Goal: Information Seeking & Learning: Check status

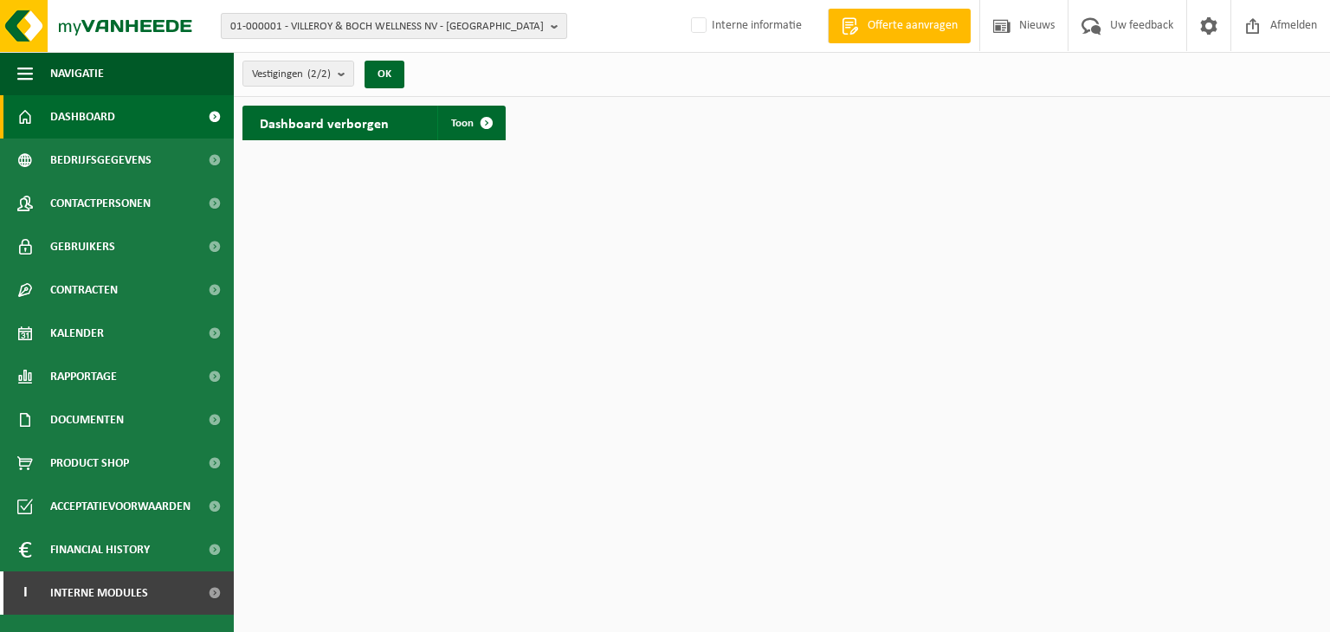
click at [378, 22] on span "01-000001 - VILLEROY & BOCH WELLNESS NV - [GEOGRAPHIC_DATA]" at bounding box center [387, 27] width 314 height 26
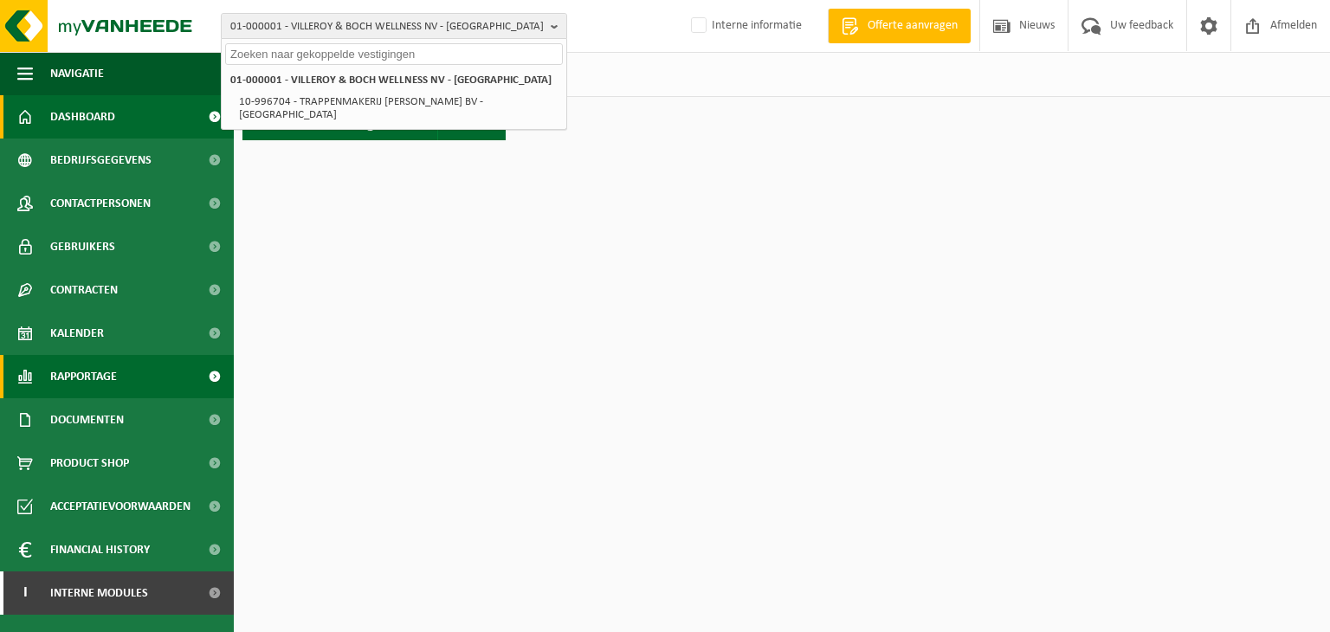
click at [105, 372] on span "Rapportage" at bounding box center [83, 376] width 67 height 43
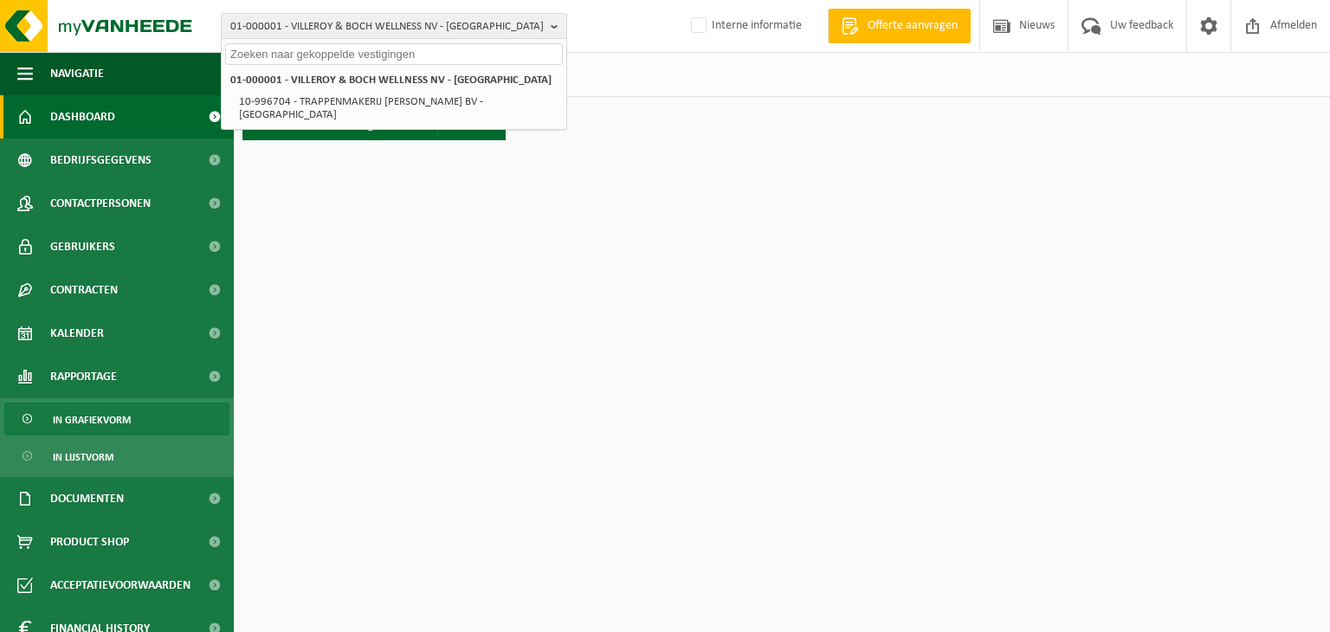
click at [107, 423] on span "In grafiekvorm" at bounding box center [92, 420] width 78 height 33
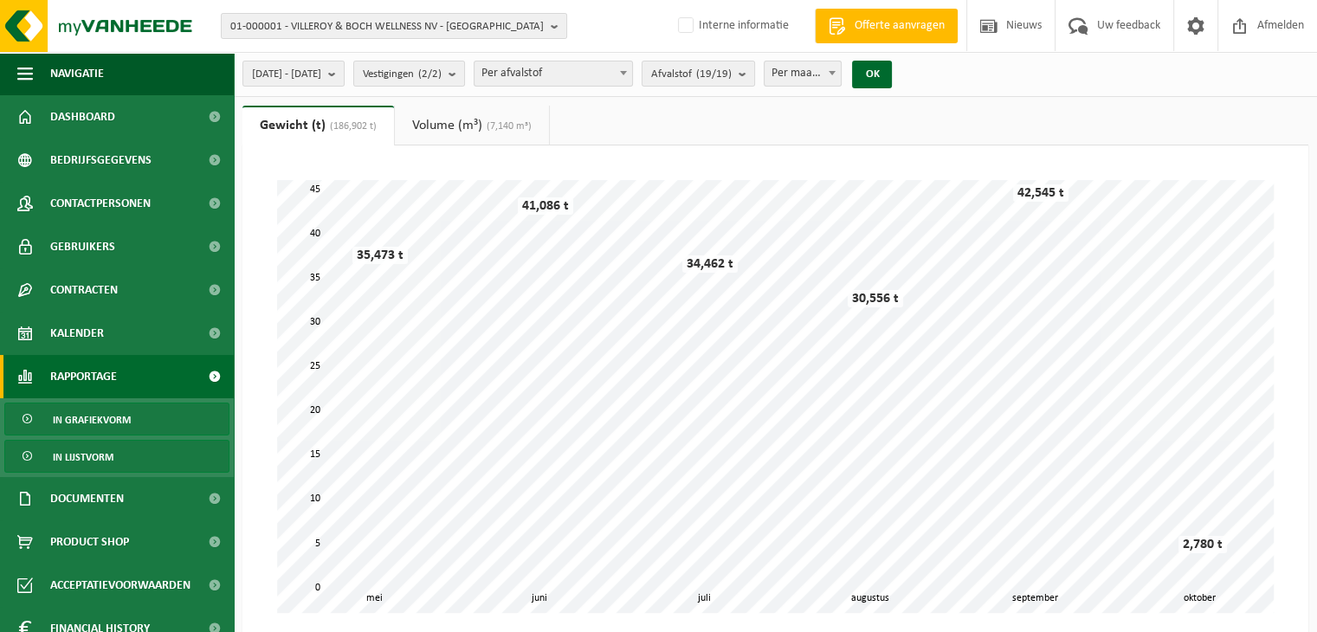
click at [131, 458] on link "In lijstvorm" at bounding box center [116, 456] width 225 height 33
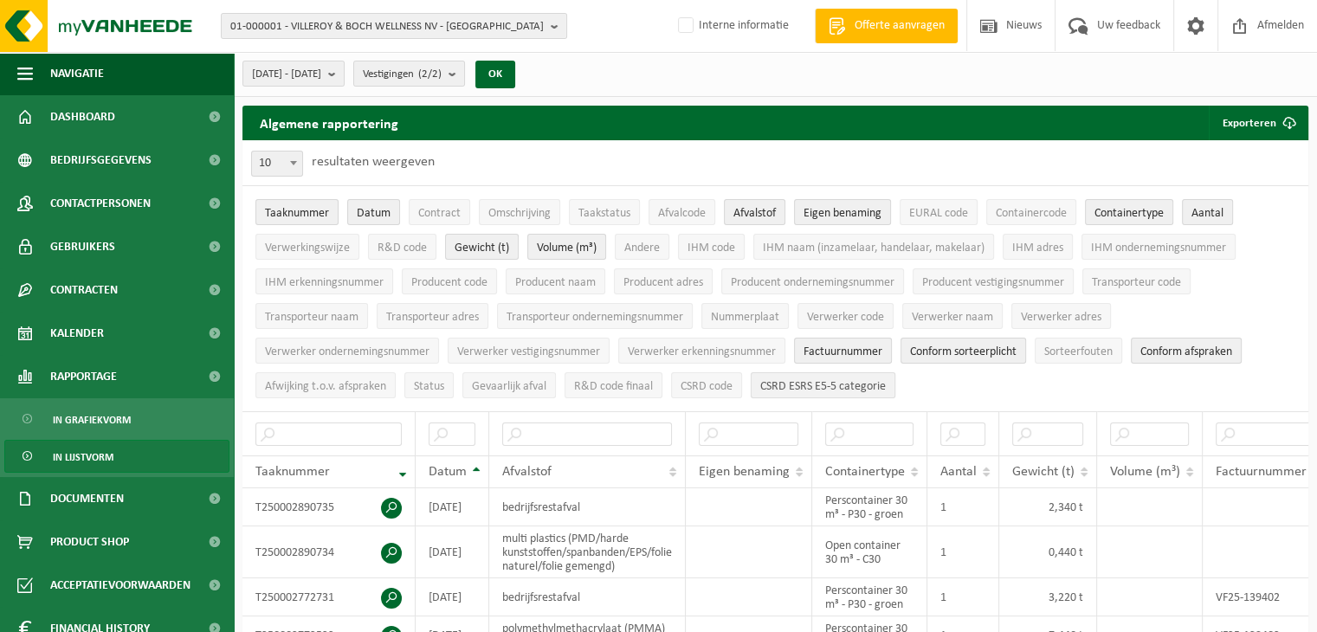
click at [855, 387] on span "CSRD ESRS E5-5 categorie" at bounding box center [823, 386] width 126 height 13
click at [851, 388] on span "CSRD ESRS E5-5 categorie" at bounding box center [823, 386] width 126 height 13
click at [857, 351] on span "Factuurnummer" at bounding box center [843, 352] width 79 height 13
click at [969, 346] on span "Conform sorteerplicht" at bounding box center [963, 352] width 107 height 13
click at [789, 389] on span "CSRD ESRS E5-5 categorie" at bounding box center [823, 386] width 126 height 13
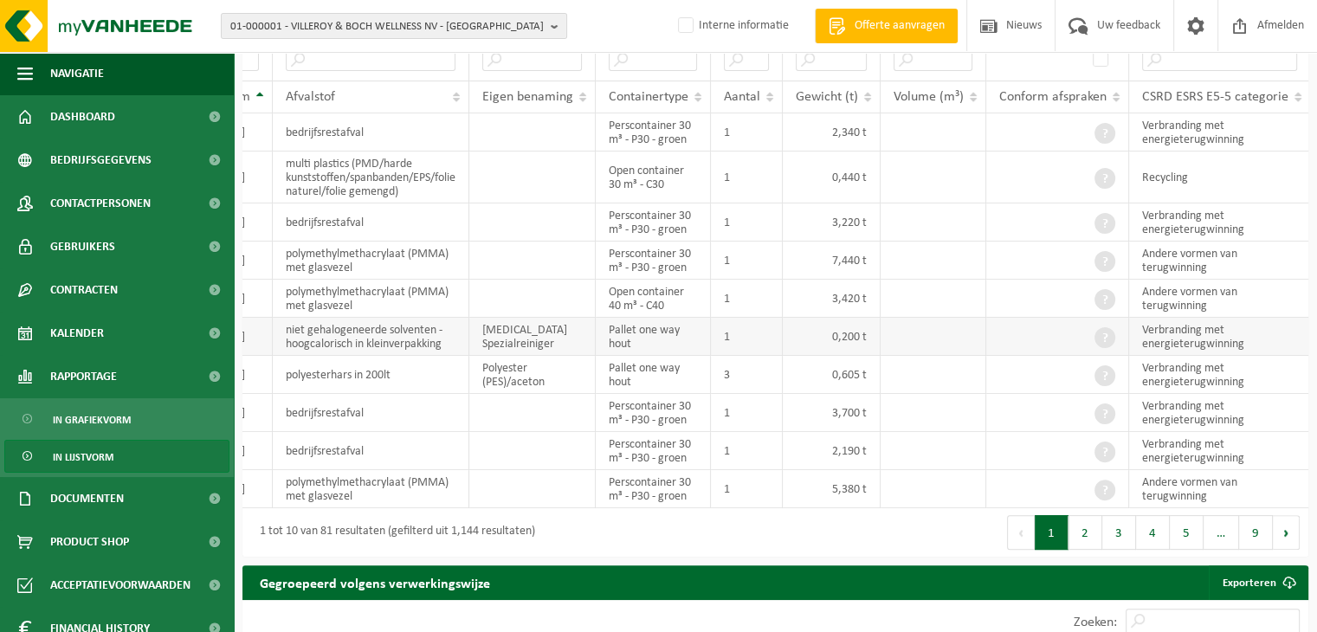
scroll to position [346, 0]
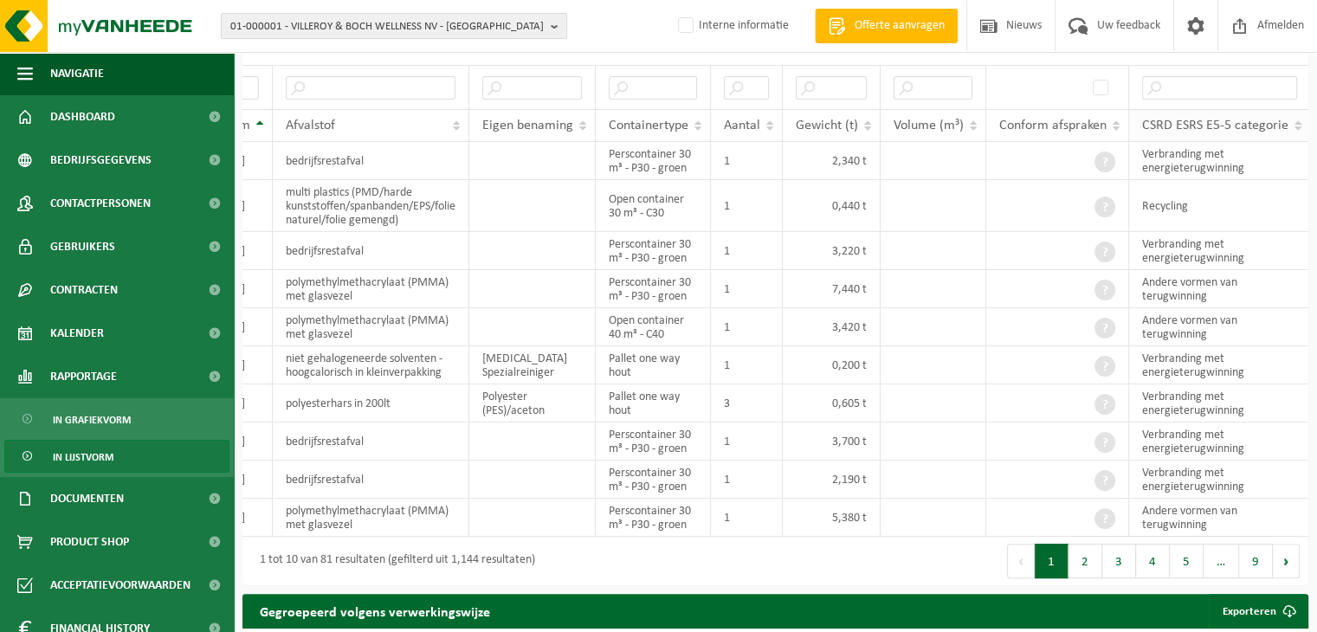
click at [1294, 120] on th "CSRD ESRS E5-5 categorie" at bounding box center [1219, 125] width 181 height 33
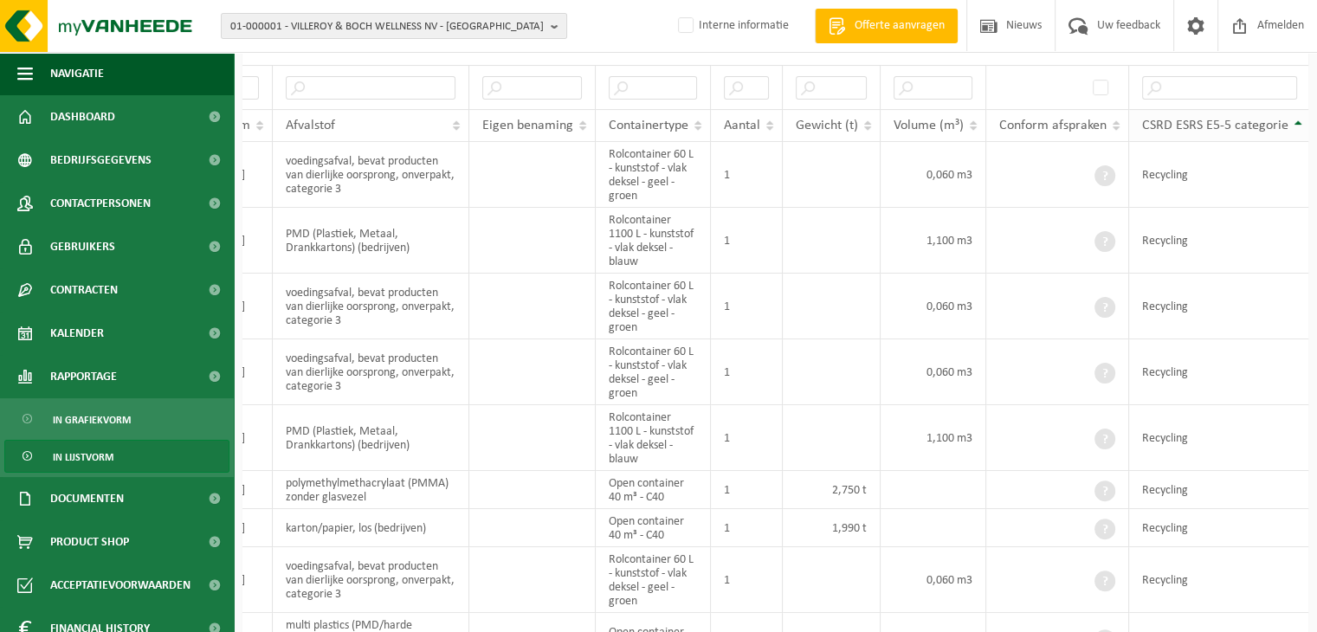
click at [1294, 120] on th "CSRD ESRS E5-5 categorie" at bounding box center [1219, 125] width 181 height 33
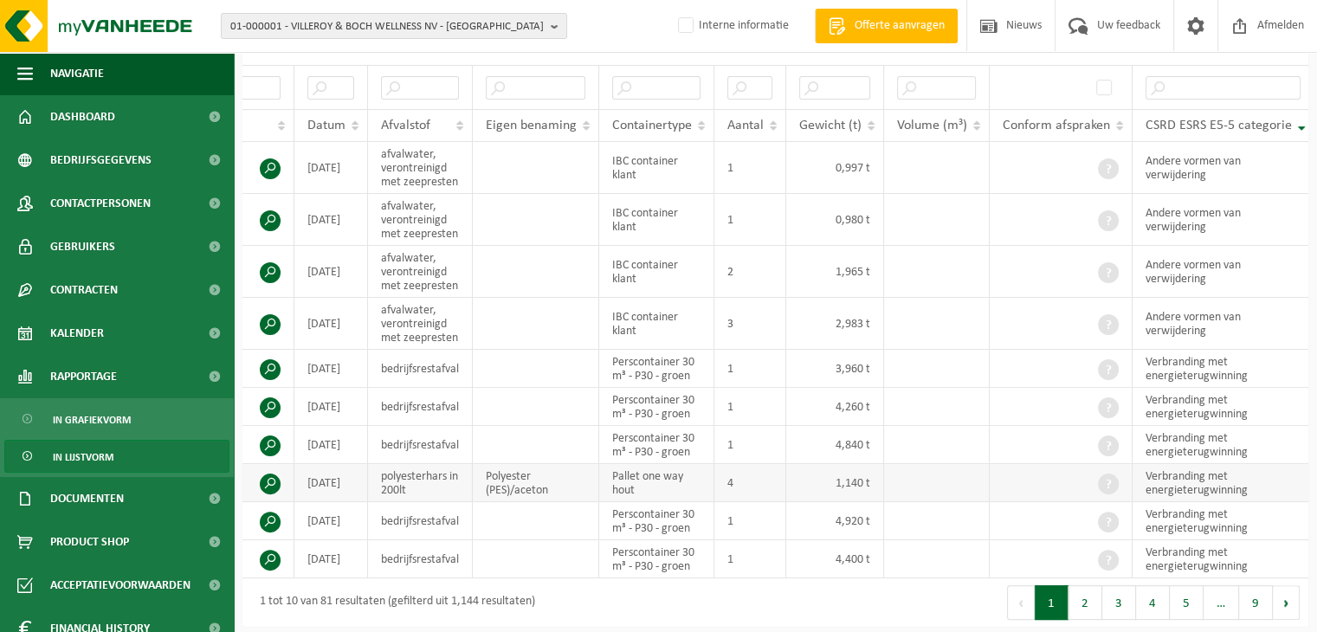
scroll to position [433, 0]
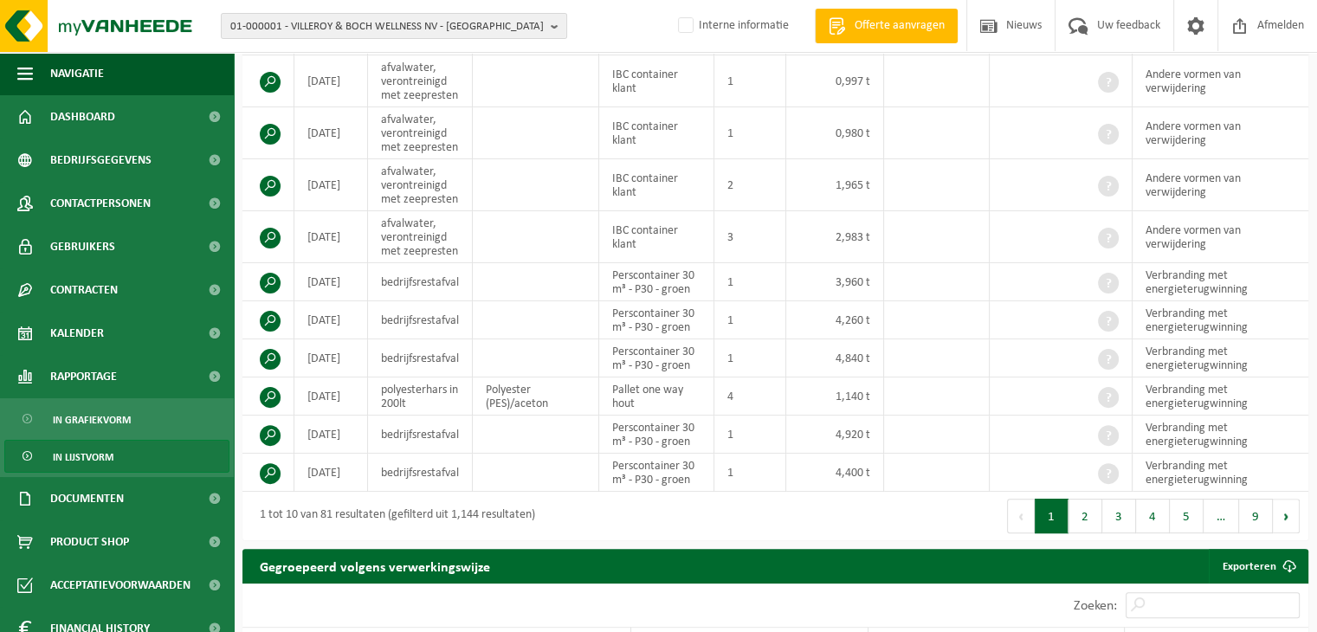
click at [145, 469] on link "In lijstvorm" at bounding box center [116, 456] width 225 height 33
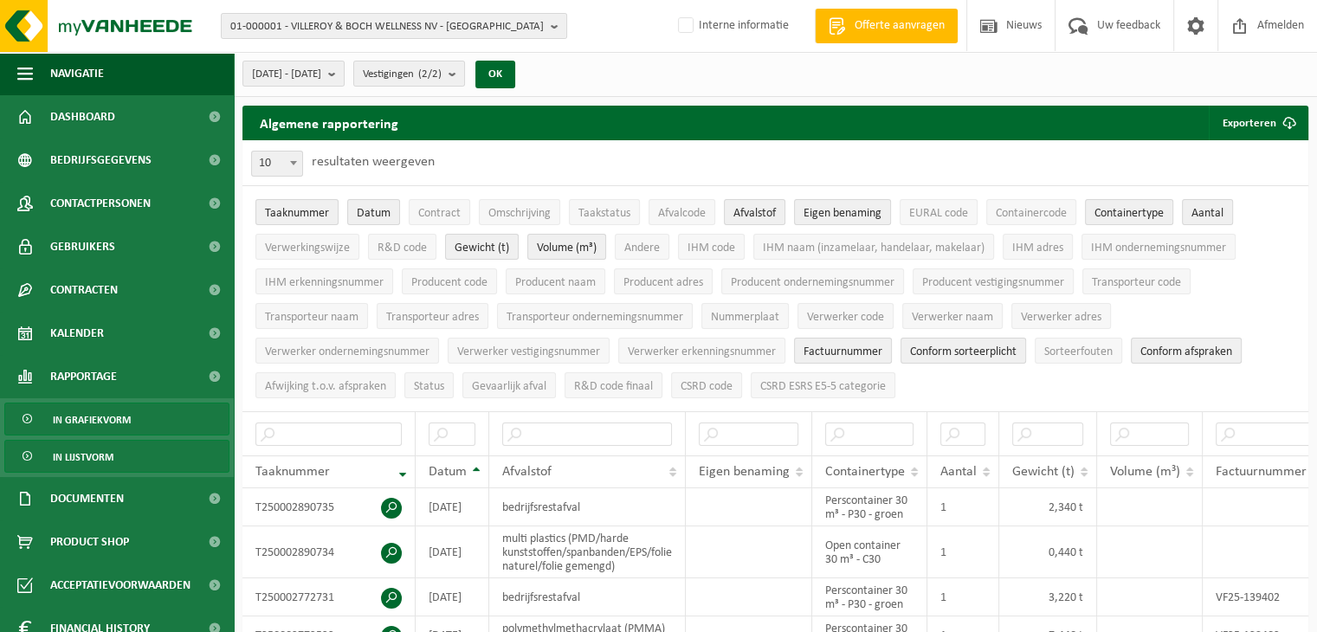
click at [126, 416] on span "In grafiekvorm" at bounding box center [92, 420] width 78 height 33
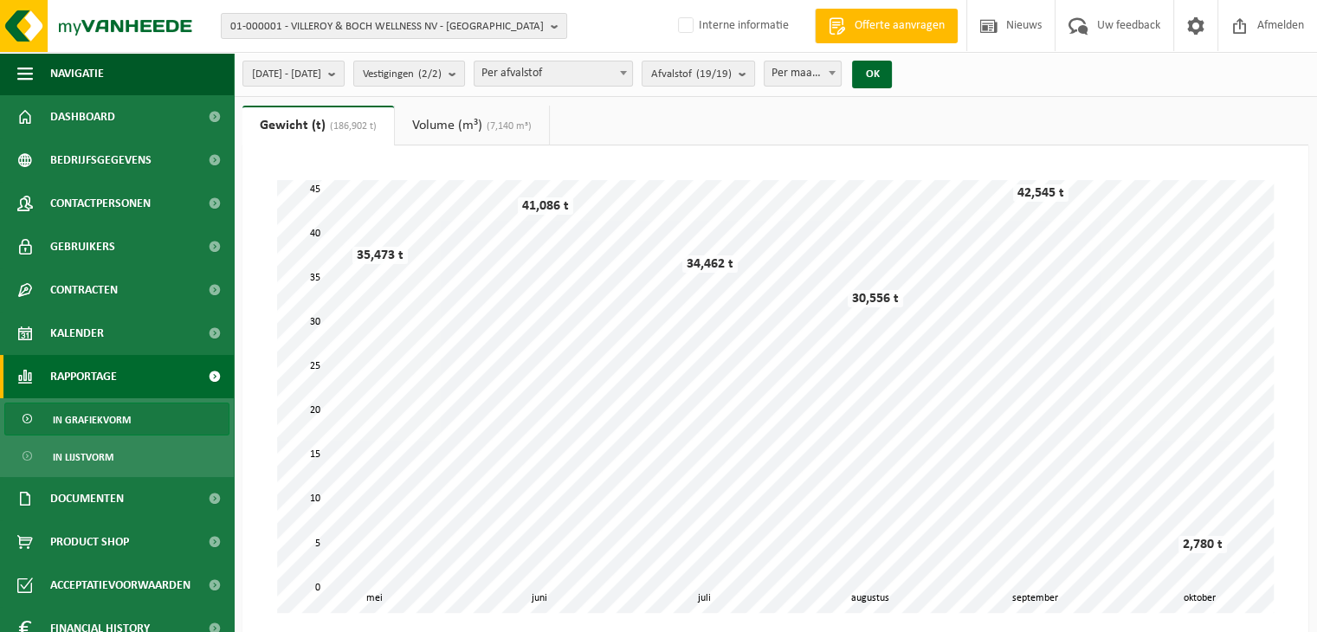
click at [472, 136] on link "Volume (m³) (7,140 m³)" at bounding box center [472, 126] width 154 height 40
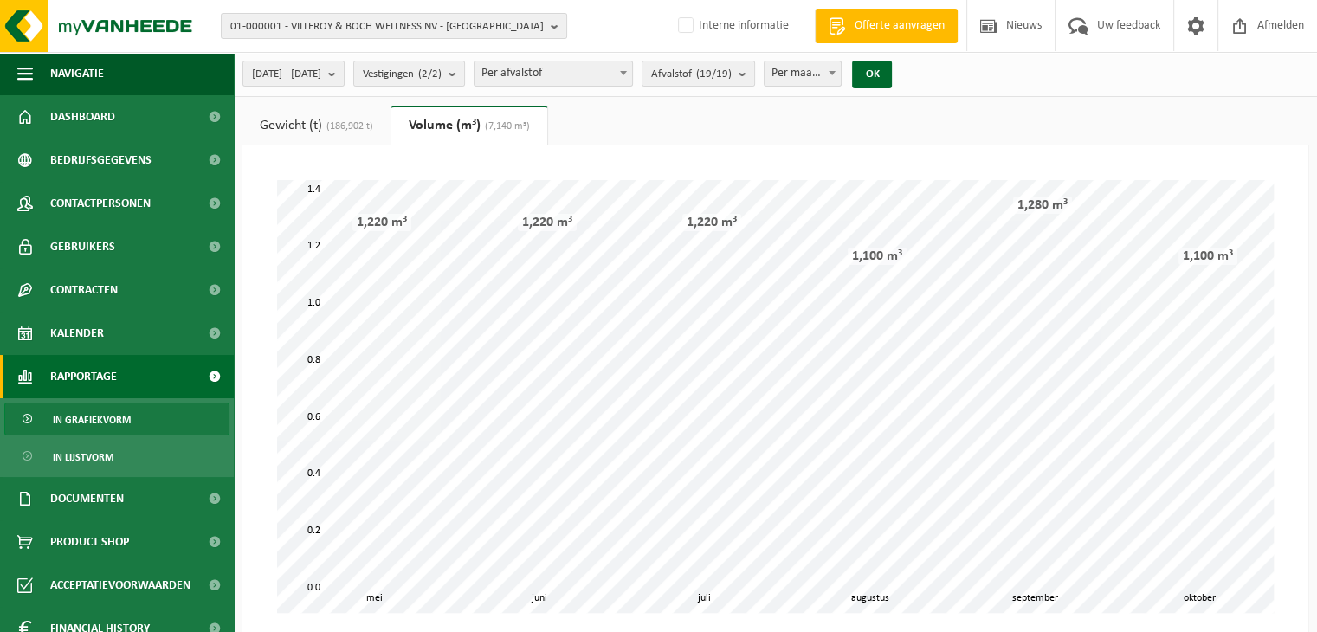
click at [353, 127] on span "(186,902 t)" at bounding box center [347, 126] width 51 height 10
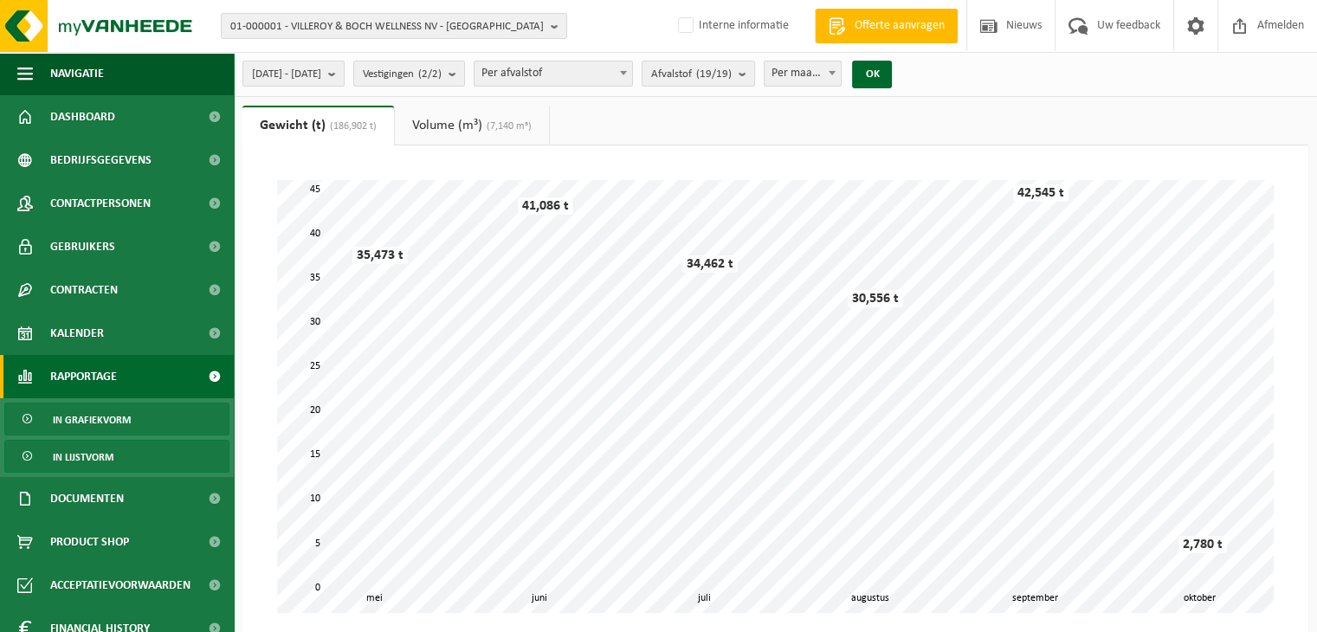
click at [114, 449] on link "In lijstvorm" at bounding box center [116, 456] width 225 height 33
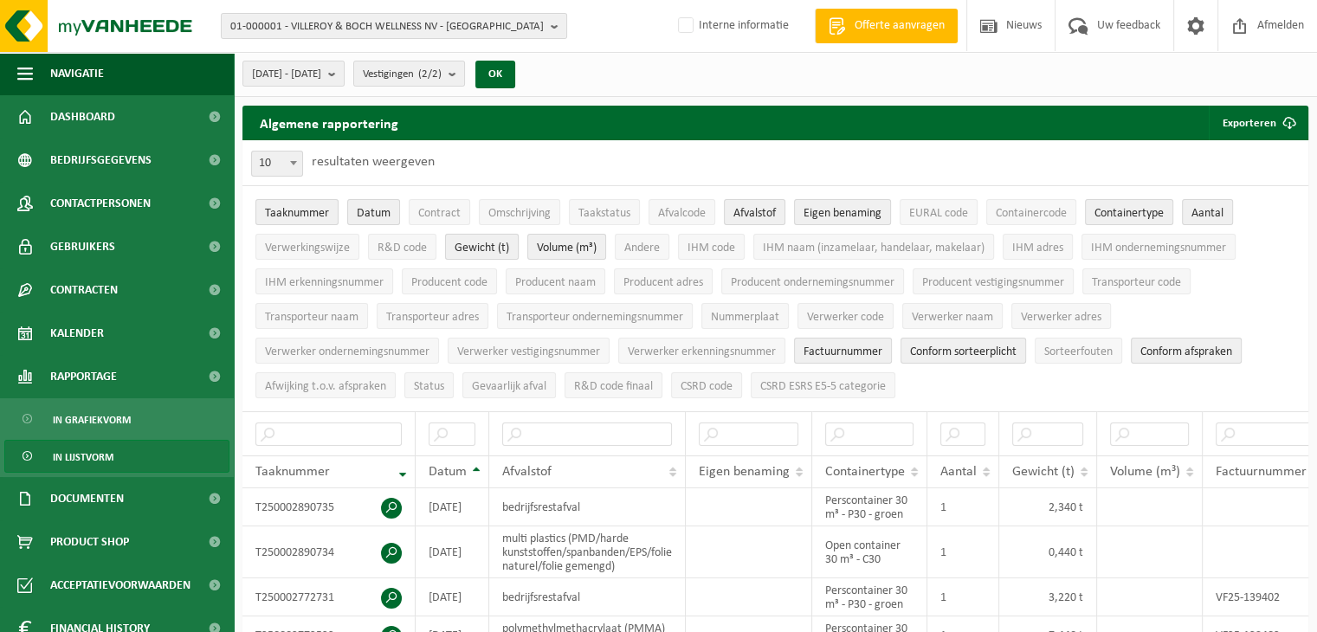
click at [458, 246] on span "Gewicht (t)" at bounding box center [482, 248] width 55 height 13
click at [532, 243] on button "Volume (m³)" at bounding box center [566, 247] width 79 height 26
click at [371, 212] on span "Datum" at bounding box center [374, 213] width 34 height 13
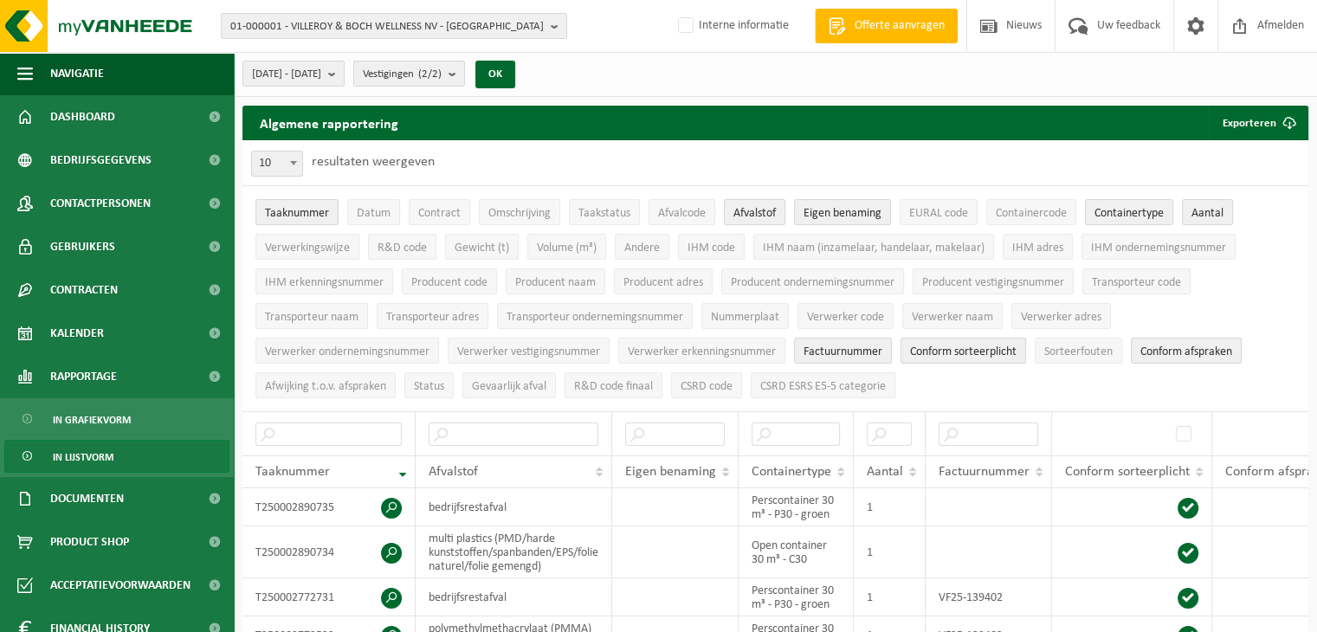
click at [740, 219] on span "Afvalstof" at bounding box center [755, 213] width 42 height 13
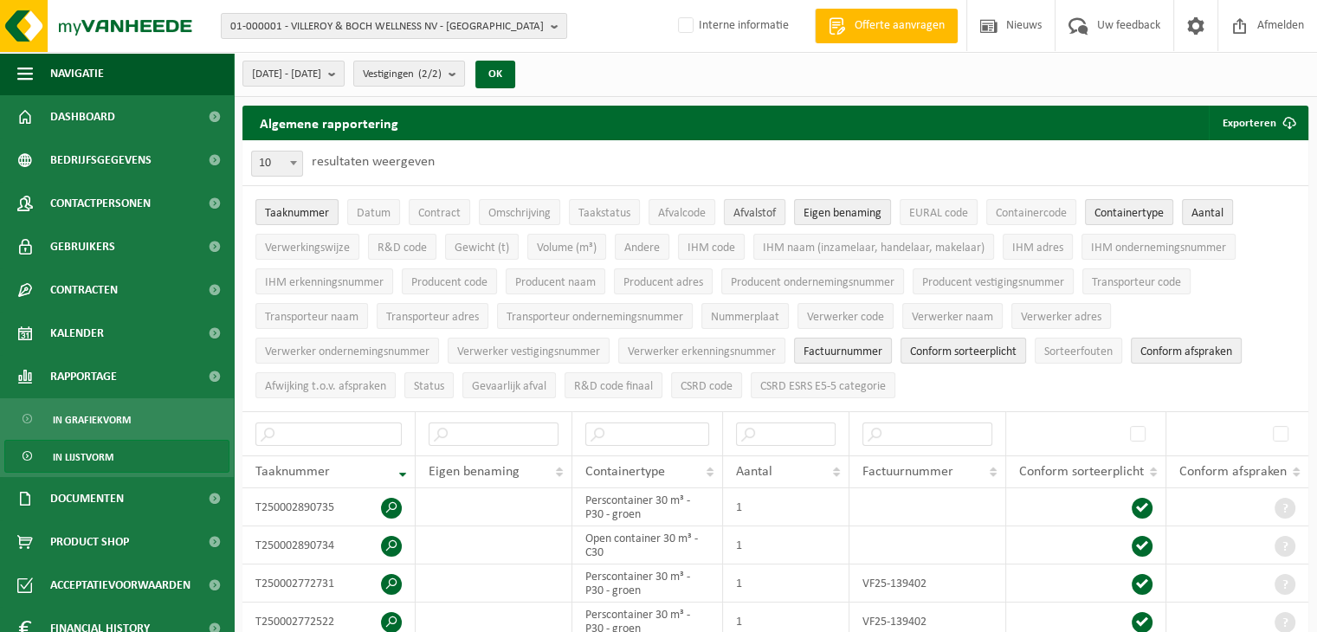
click at [766, 215] on span "Afvalstof" at bounding box center [755, 213] width 42 height 13
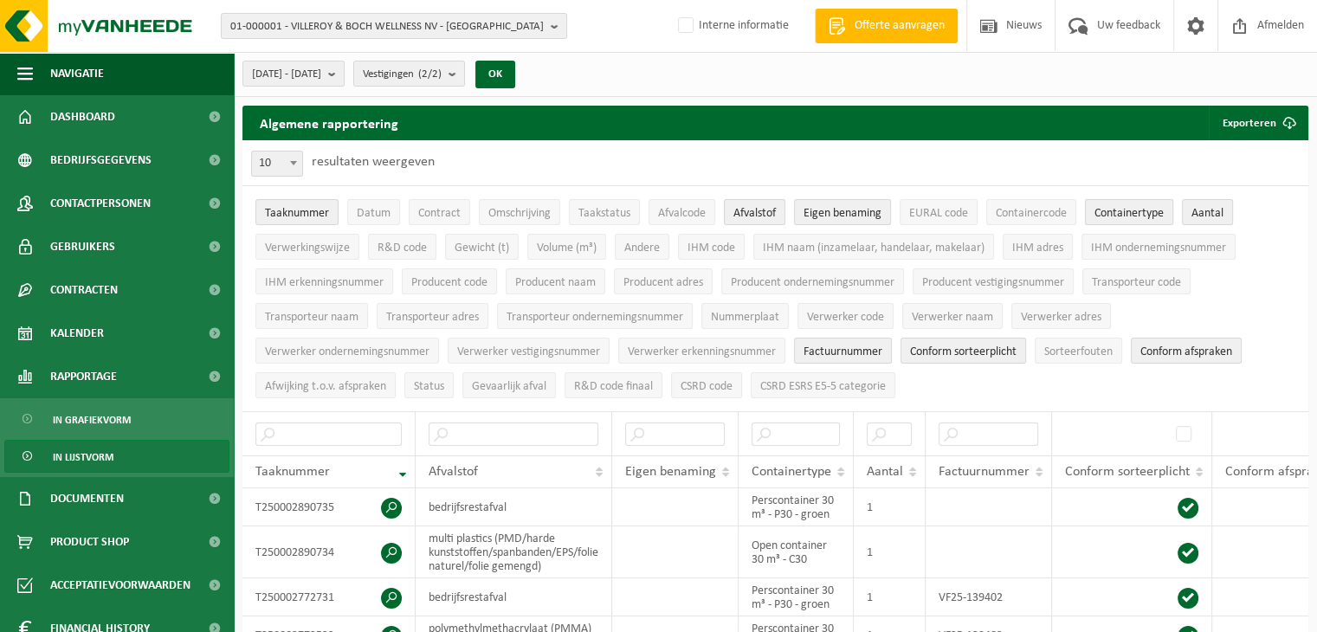
click at [1154, 212] on span "Containertype" at bounding box center [1129, 213] width 69 height 13
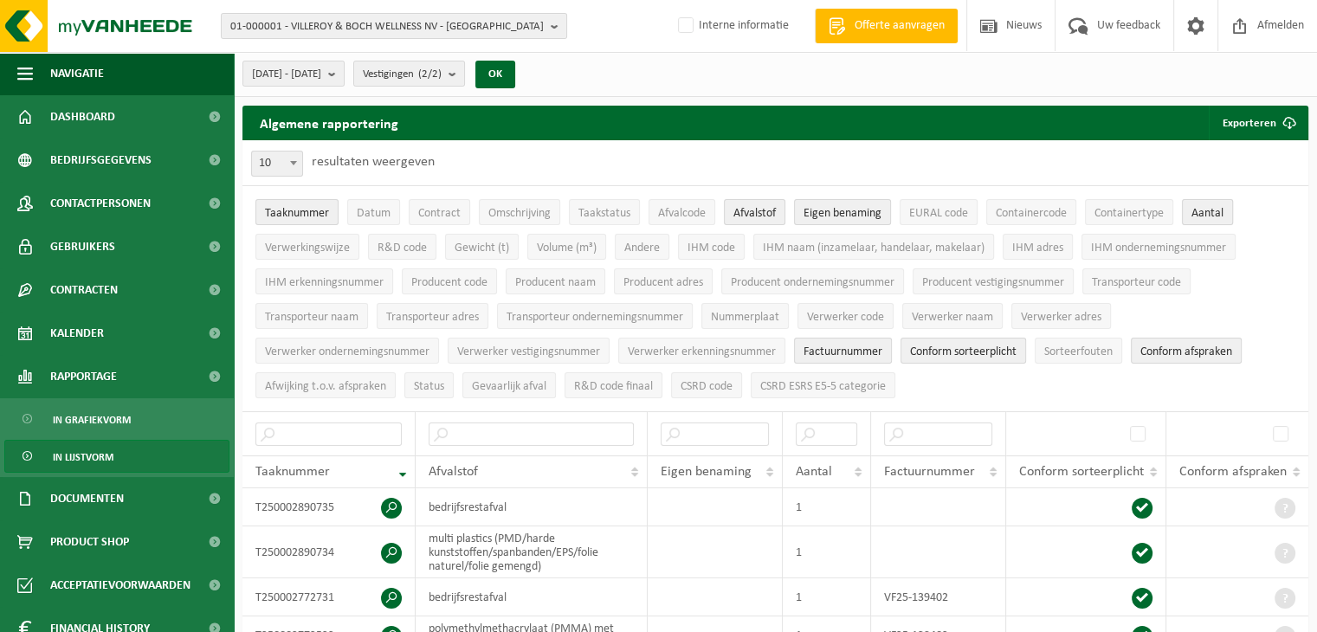
click at [1208, 211] on span "Aantal" at bounding box center [1208, 213] width 32 height 13
click at [851, 353] on span "Factuurnummer" at bounding box center [843, 352] width 79 height 13
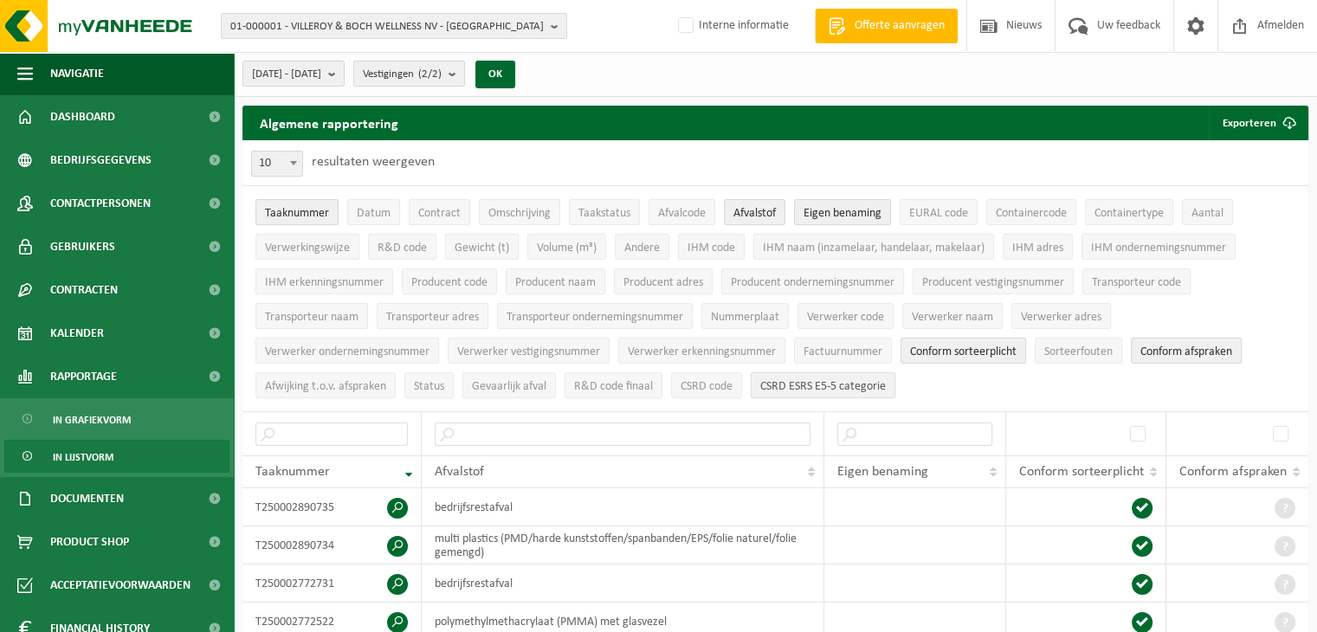
click at [853, 374] on button "CSRD ESRS E5-5 categorie" at bounding box center [823, 385] width 145 height 26
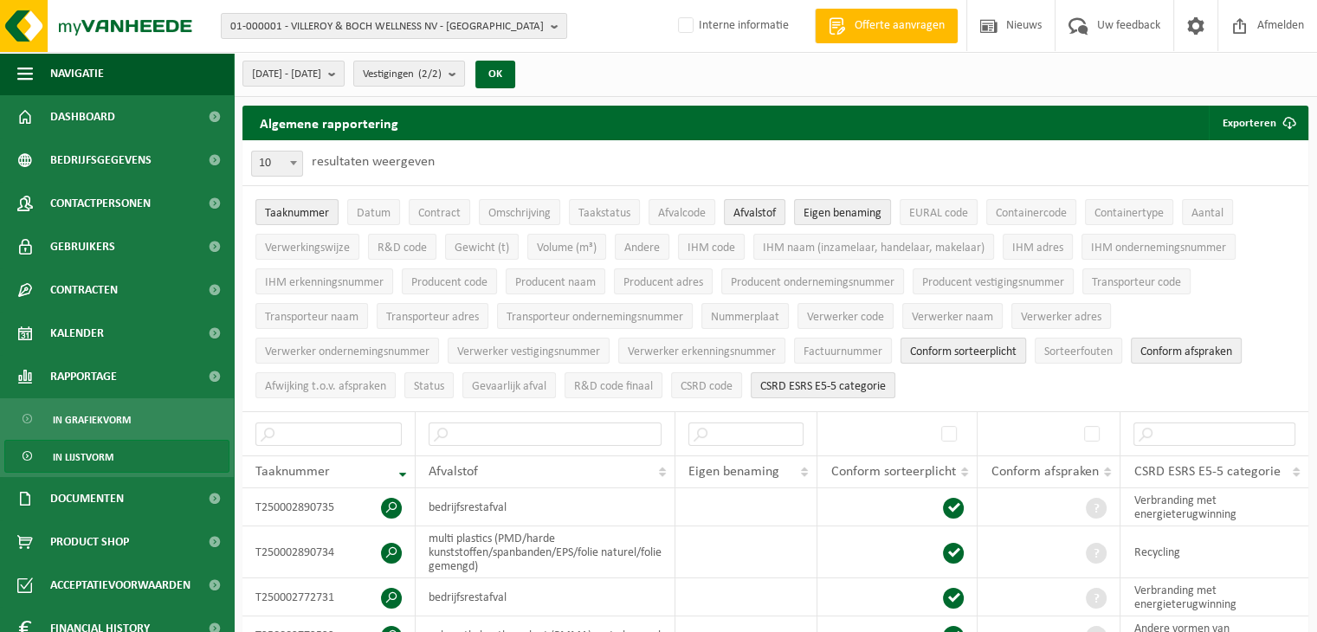
click at [974, 346] on span "Conform sorteerplicht" at bounding box center [963, 352] width 107 height 13
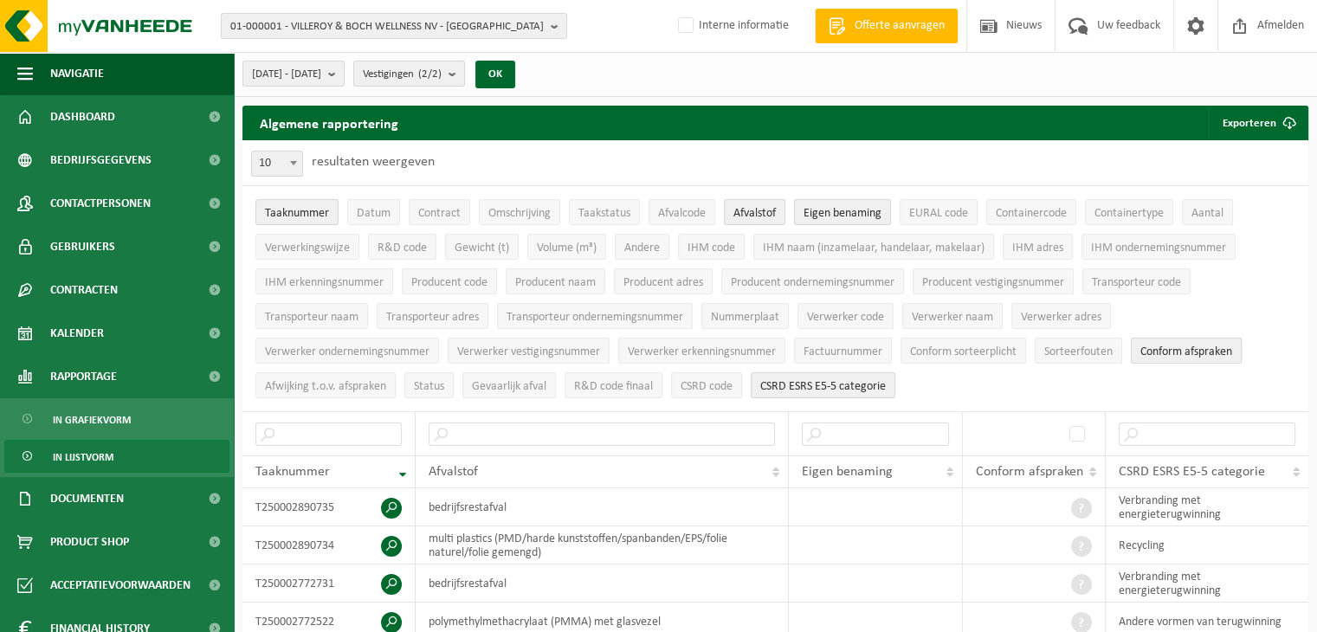
click at [1202, 346] on span "Conform afspraken" at bounding box center [1187, 352] width 92 height 13
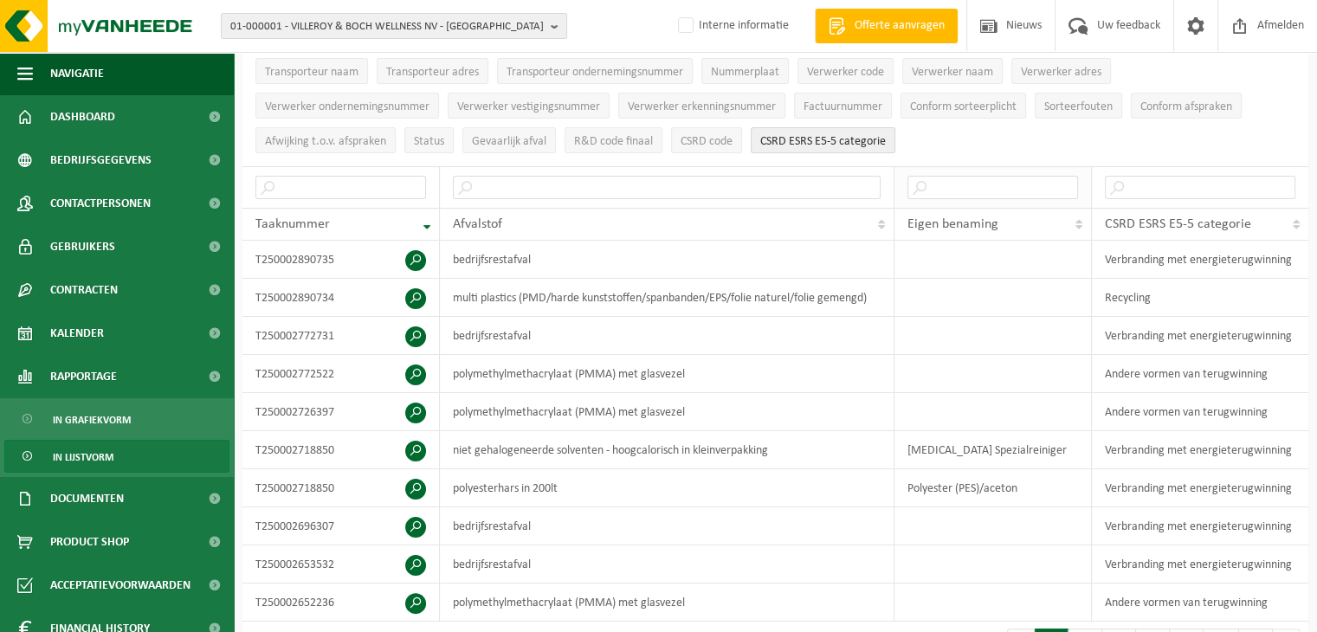
scroll to position [346, 0]
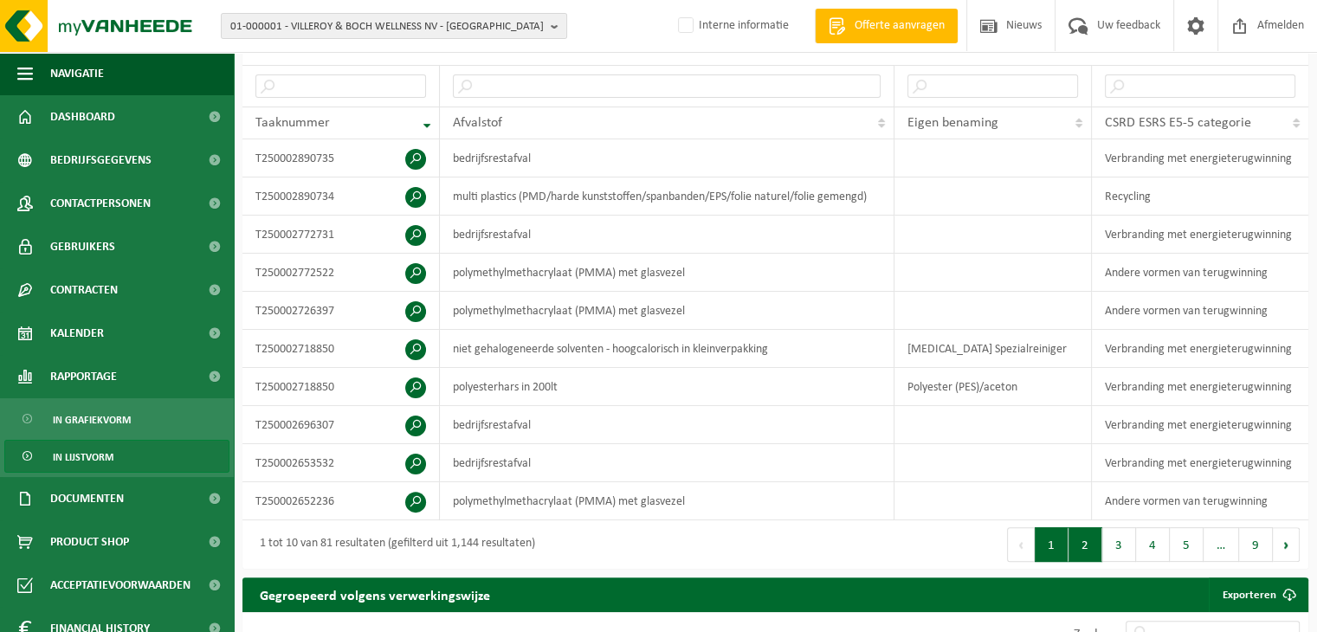
click at [1089, 533] on button "2" at bounding box center [1086, 544] width 34 height 35
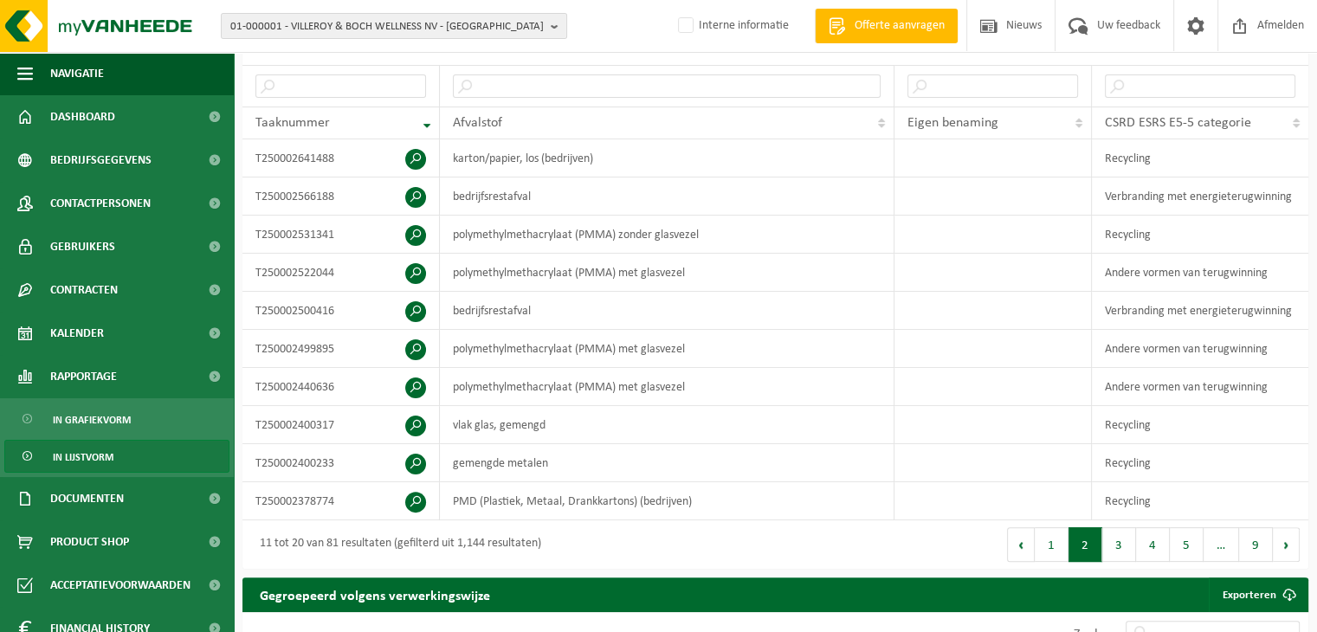
click at [1109, 541] on button "3" at bounding box center [1119, 544] width 34 height 35
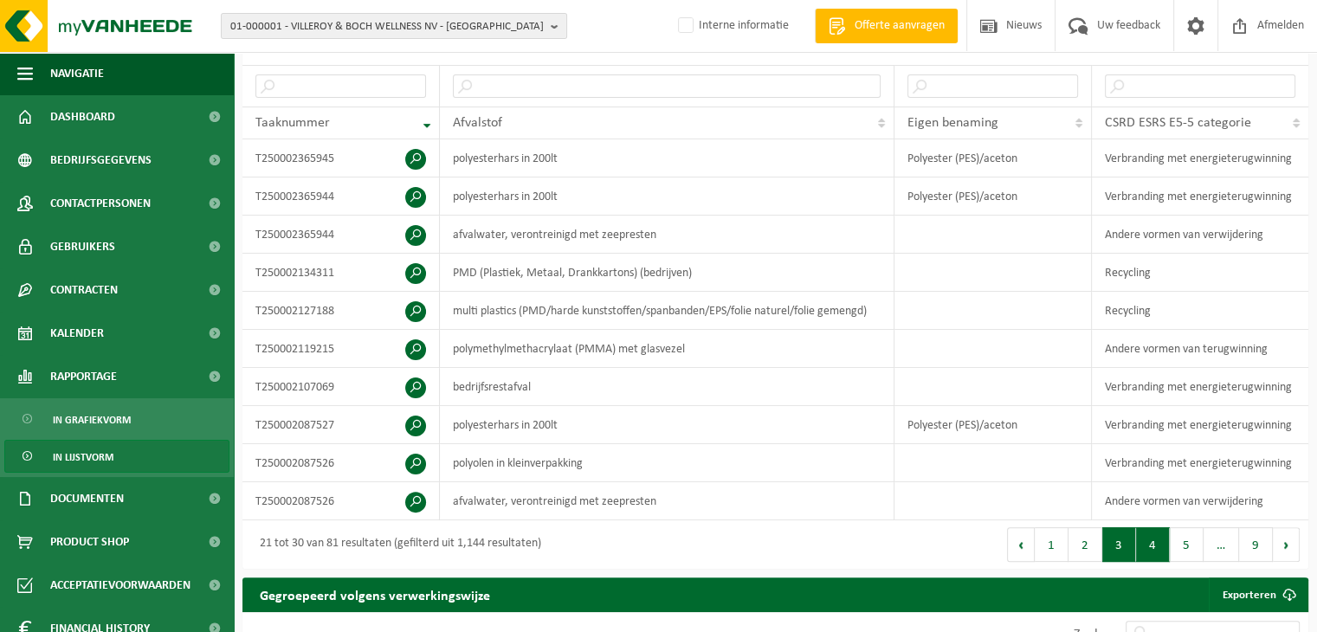
click at [1153, 542] on button "4" at bounding box center [1153, 544] width 34 height 35
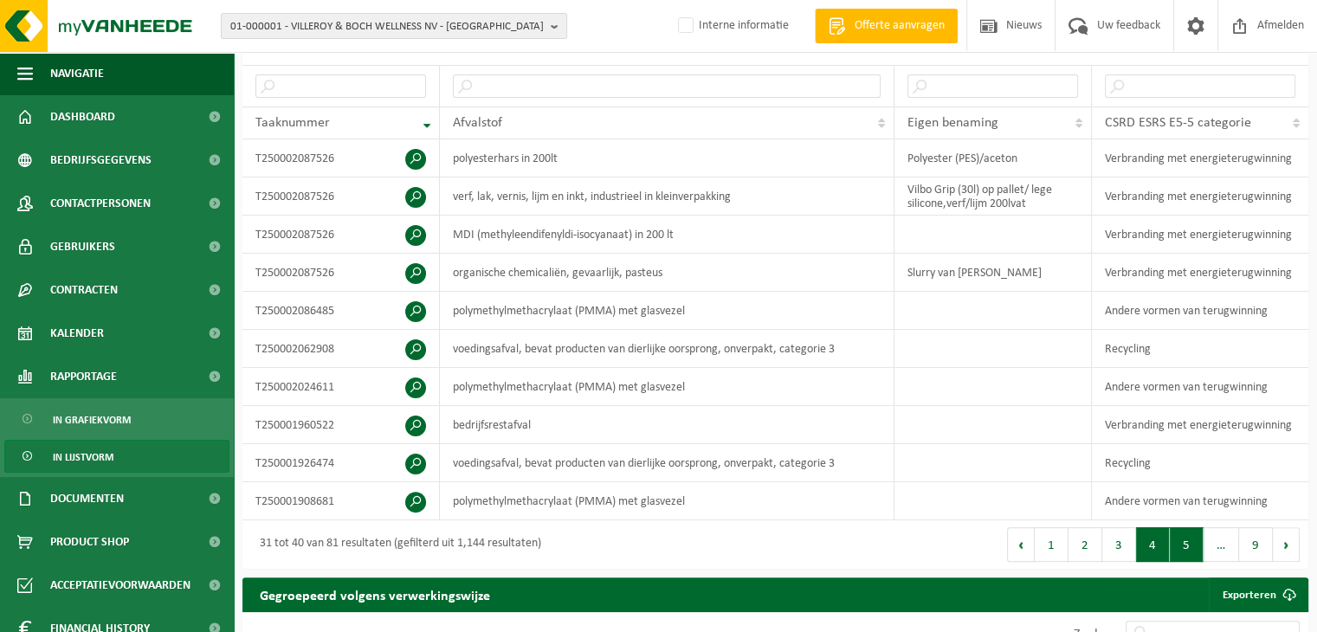
click at [1175, 541] on button "5" at bounding box center [1187, 544] width 34 height 35
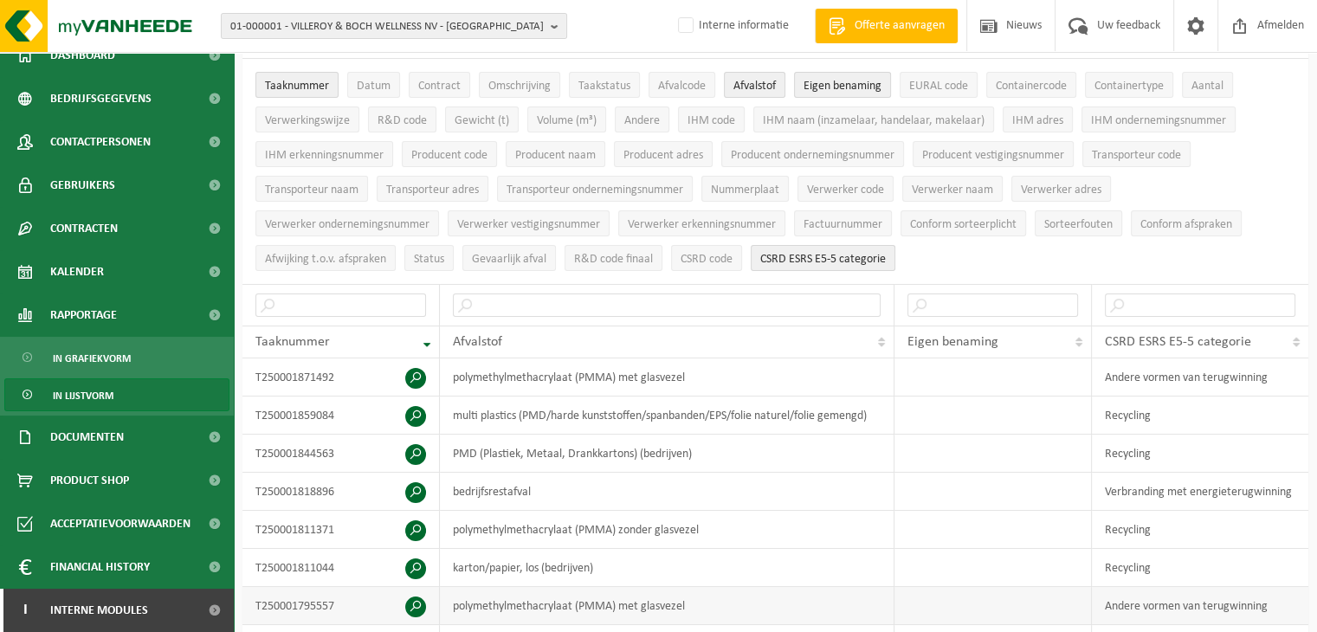
scroll to position [87, 0]
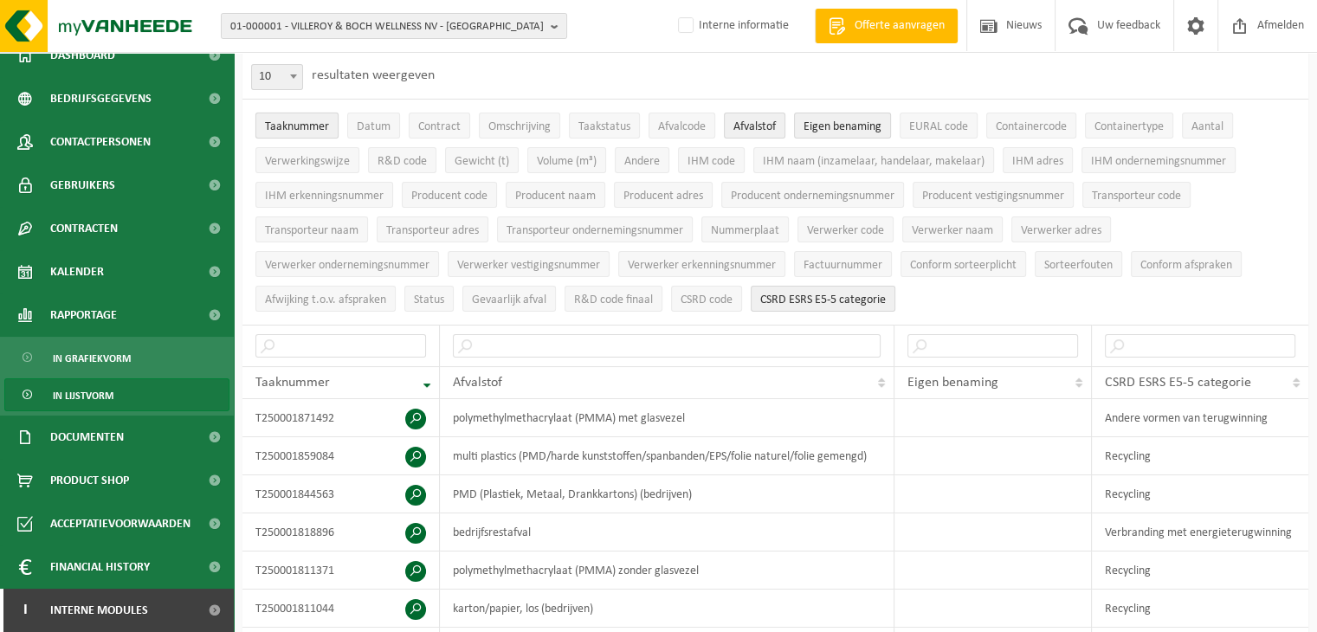
click at [278, 125] on span "Taaknummer" at bounding box center [297, 126] width 64 height 13
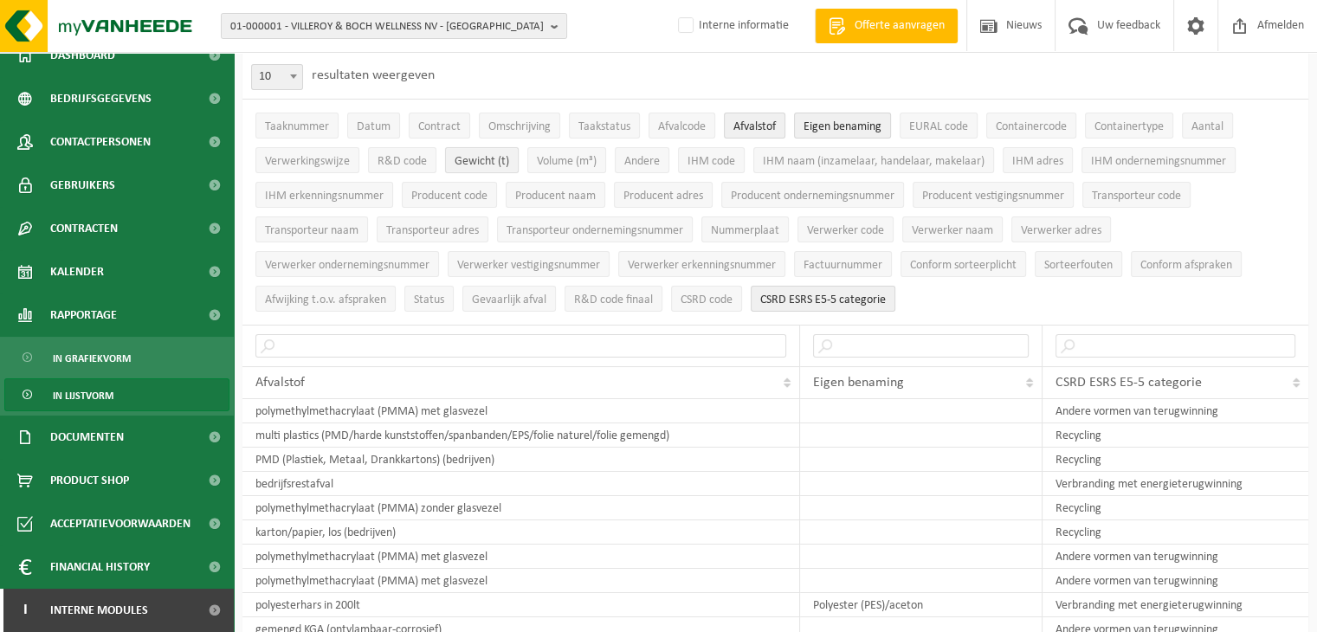
click at [488, 162] on span "Gewicht (t)" at bounding box center [482, 161] width 55 height 13
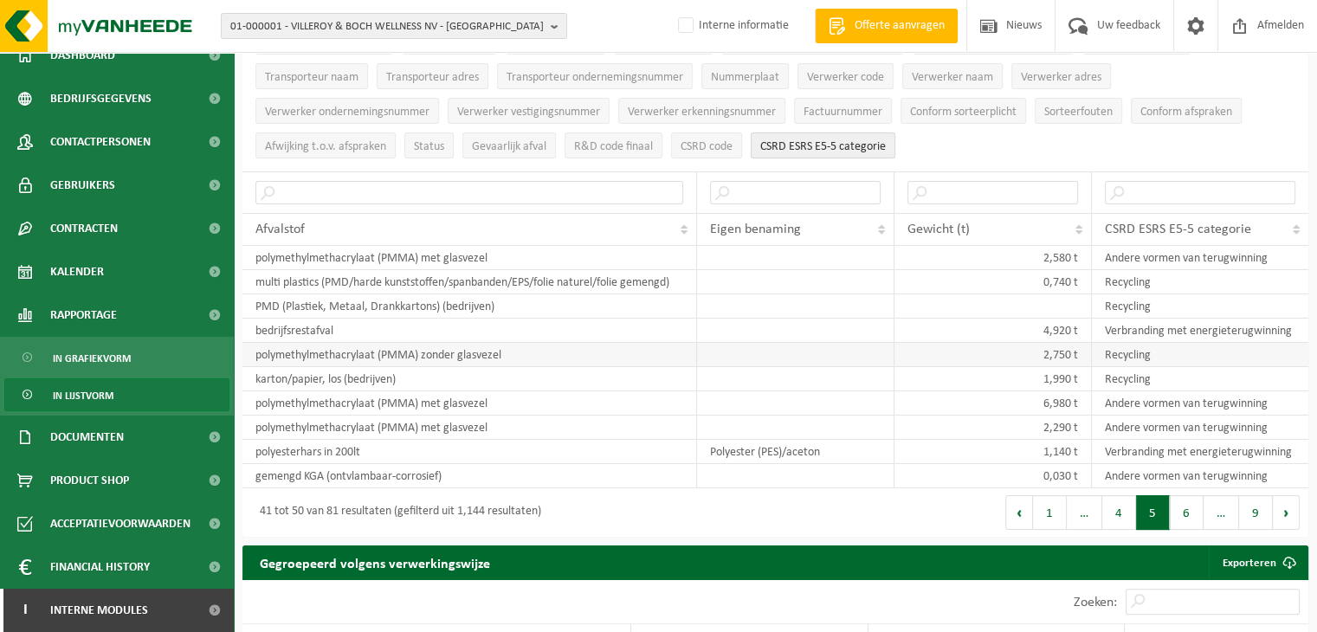
scroll to position [260, 0]
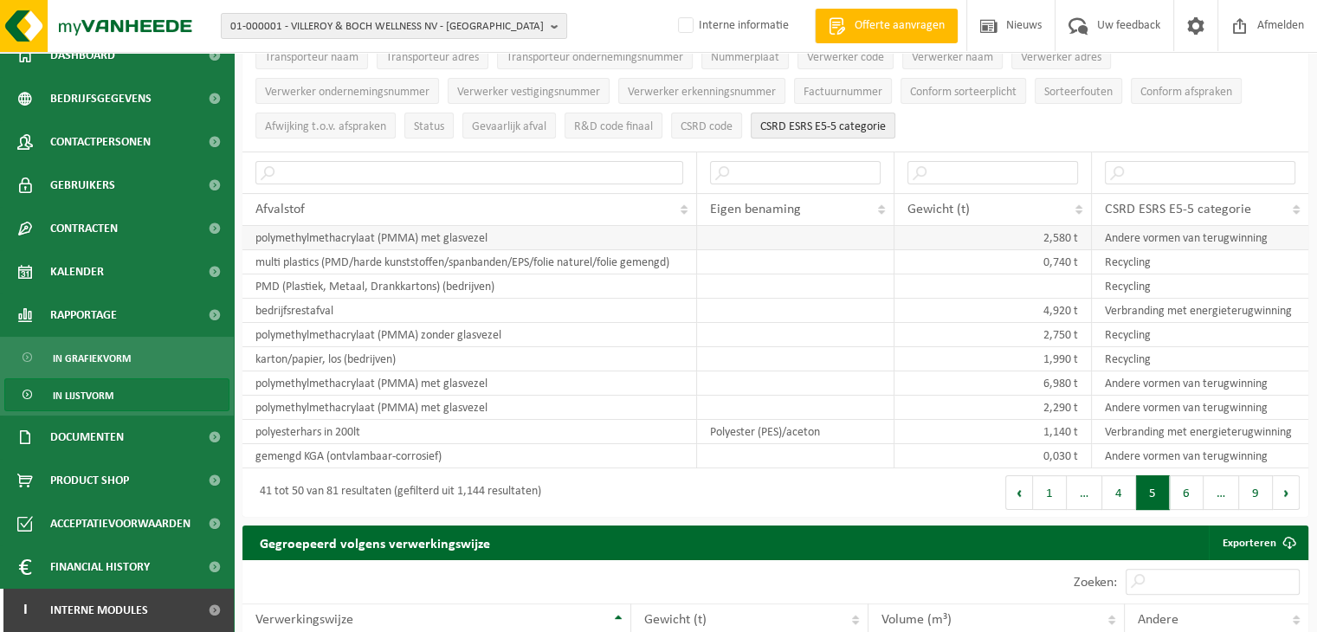
click at [1067, 230] on td "2,580 t" at bounding box center [993, 238] width 197 height 24
click at [1063, 256] on td "0,740 t" at bounding box center [993, 262] width 197 height 24
click at [1060, 347] on td "1,990 t" at bounding box center [993, 359] width 197 height 24
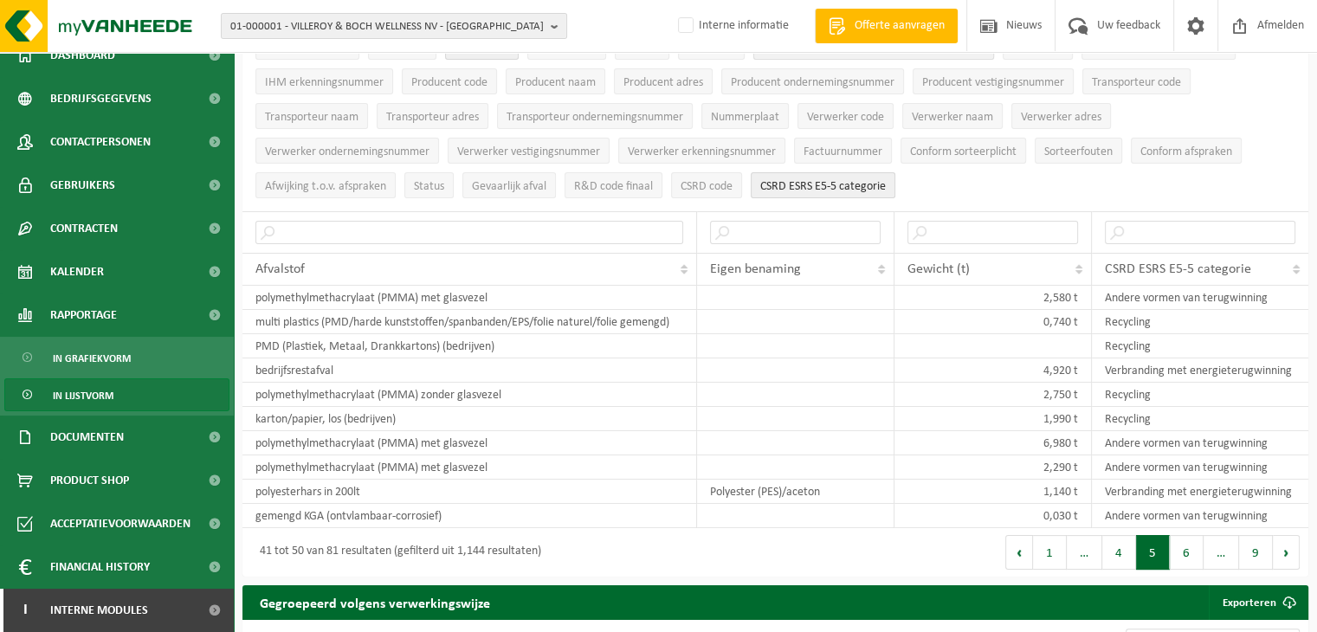
scroll to position [87, 0]
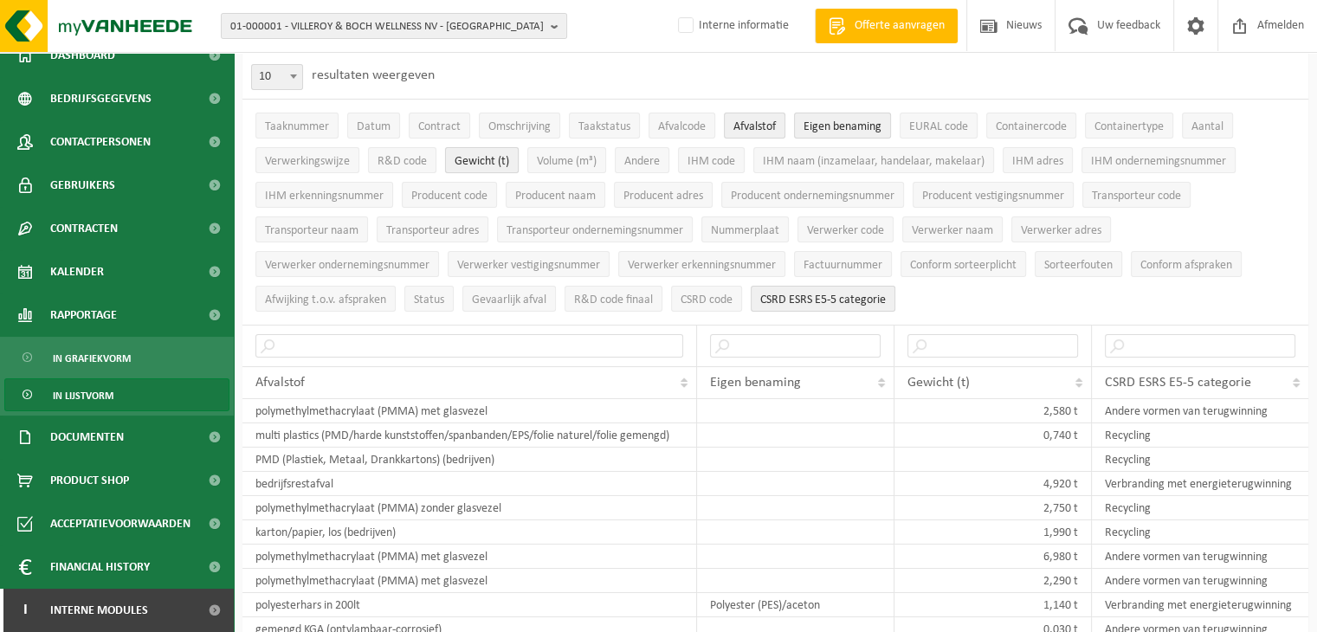
click at [495, 155] on span "Gewicht (t)" at bounding box center [482, 161] width 55 height 13
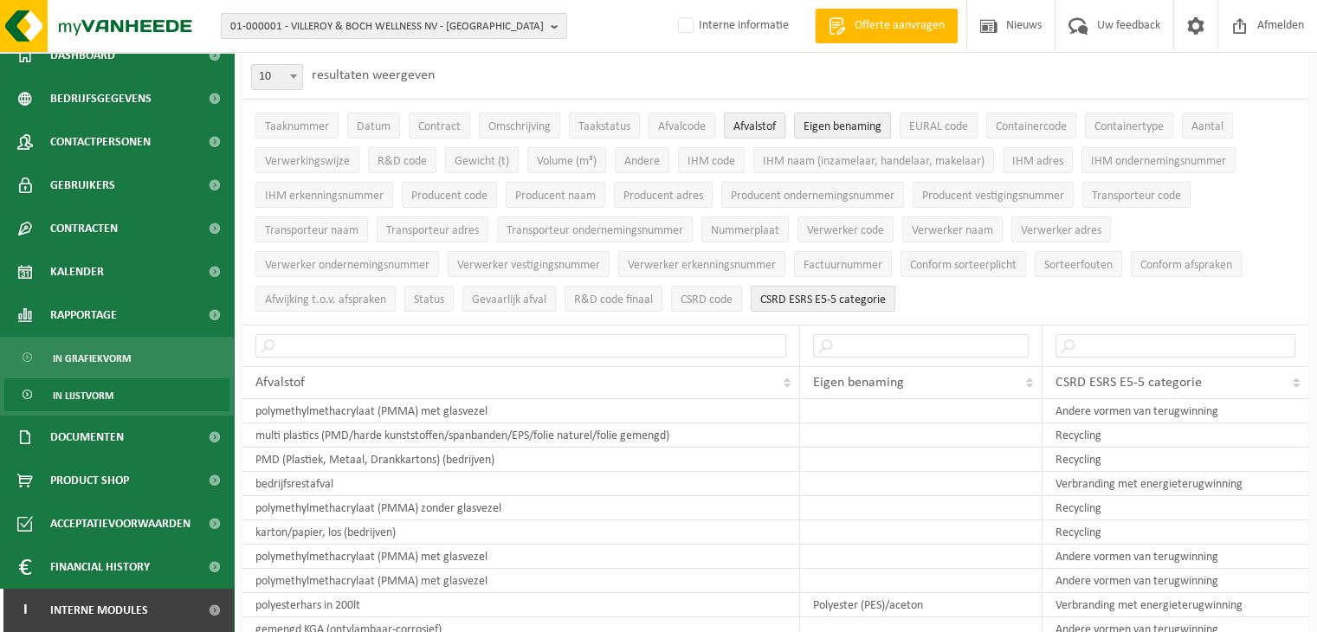
click at [747, 133] on span "Afvalstof" at bounding box center [755, 126] width 42 height 13
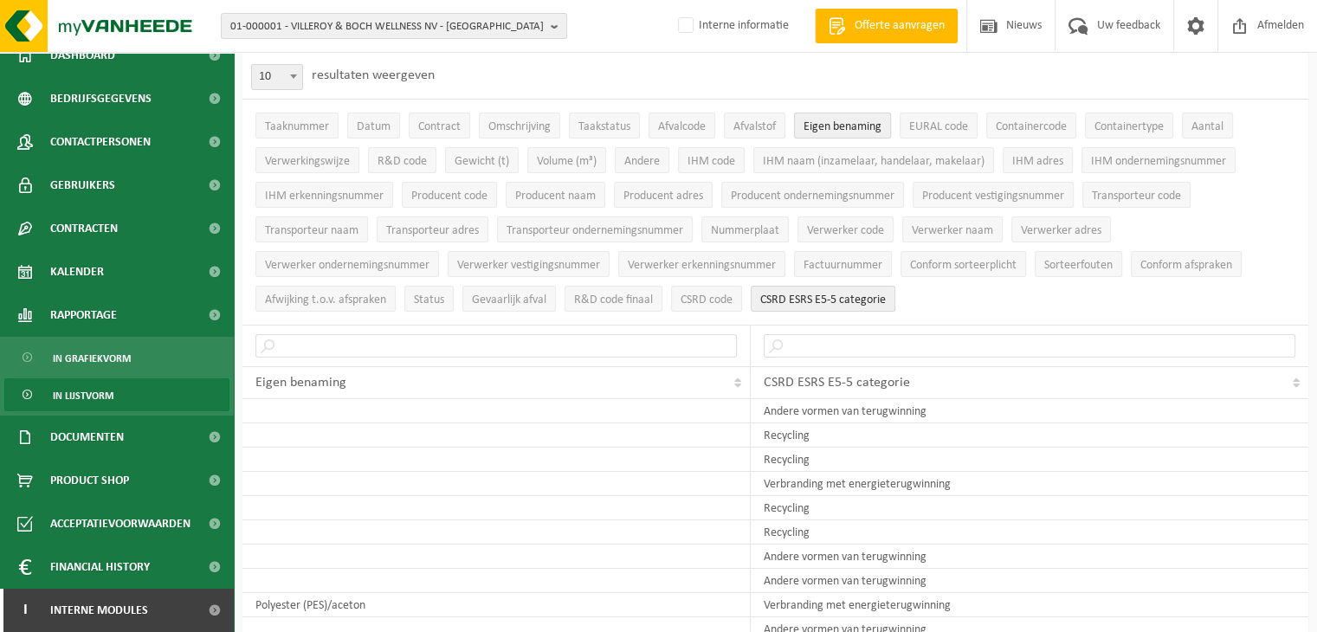
click at [859, 120] on span "Eigen benaming" at bounding box center [843, 126] width 78 height 13
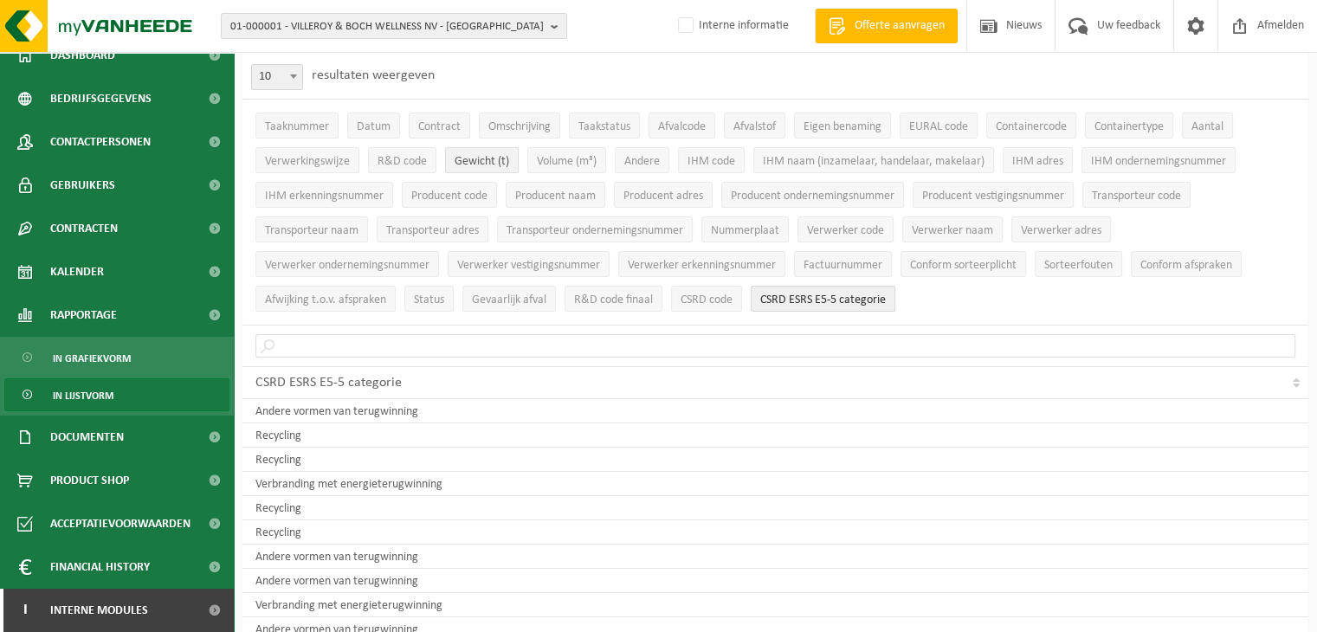
click at [501, 163] on span "Gewicht (t)" at bounding box center [482, 161] width 55 height 13
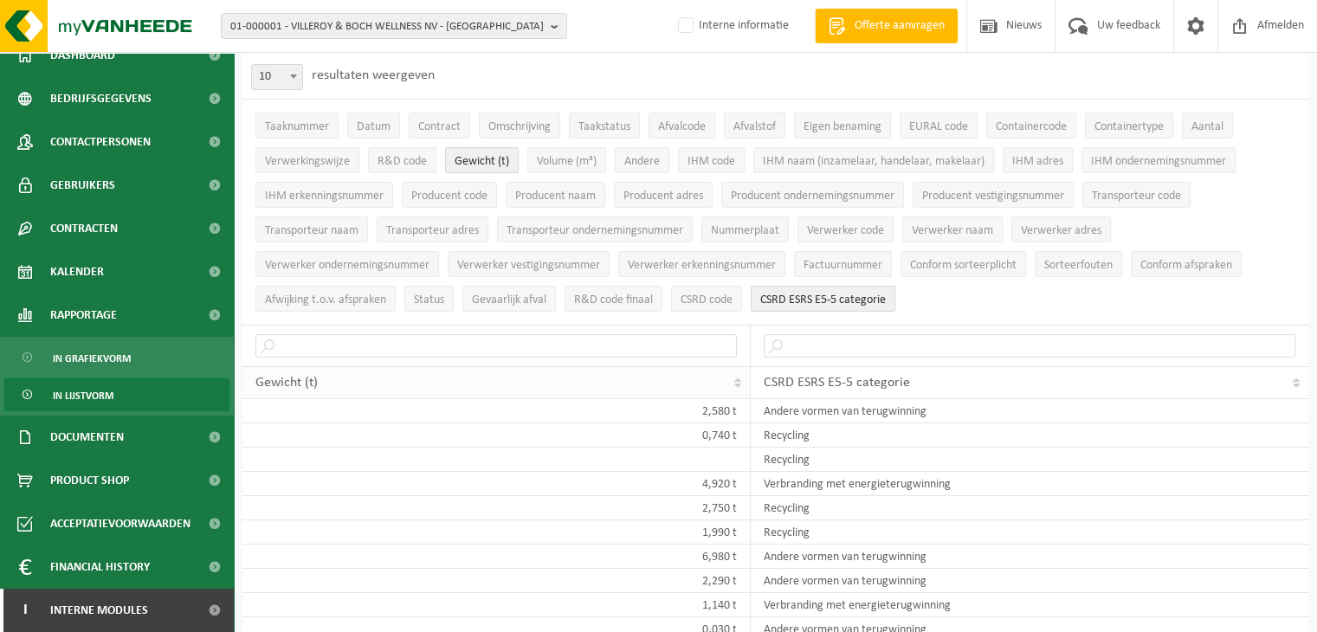
drag, startPoint x: 1292, startPoint y: 374, endPoint x: 589, endPoint y: 371, distance: 703.2
click at [589, 371] on tr "Gewicht (t) CSRD ESRS E5-5 categorie" at bounding box center [775, 382] width 1066 height 33
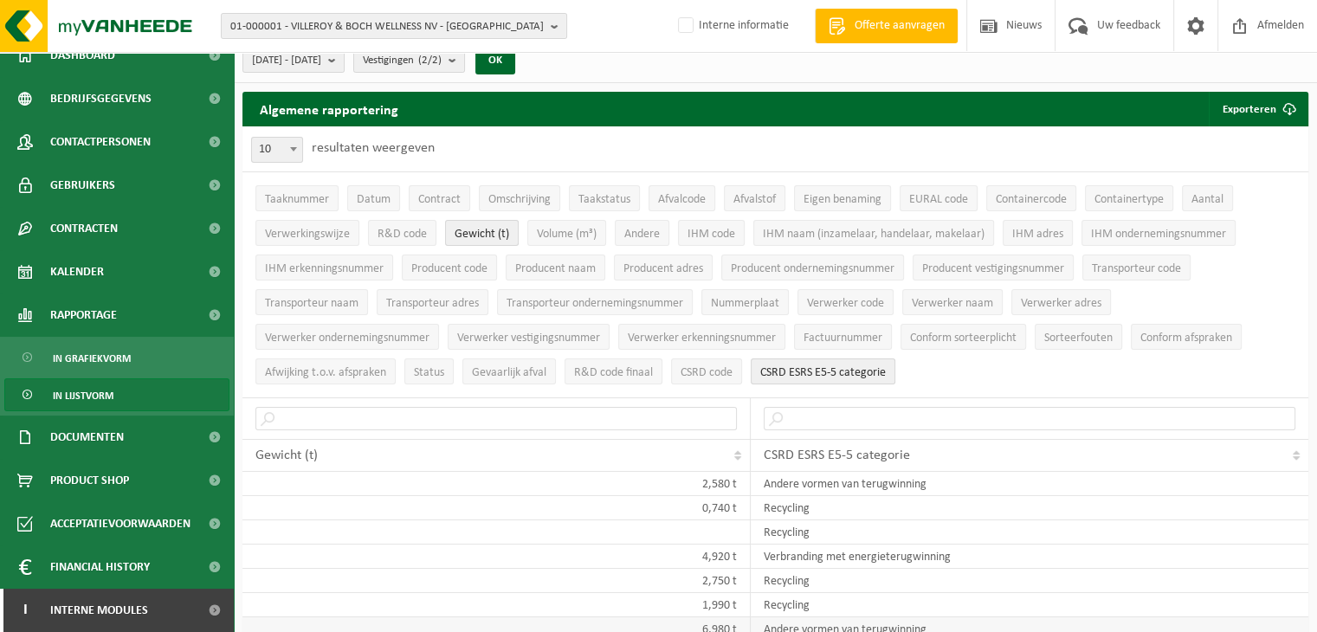
scroll to position [0, 0]
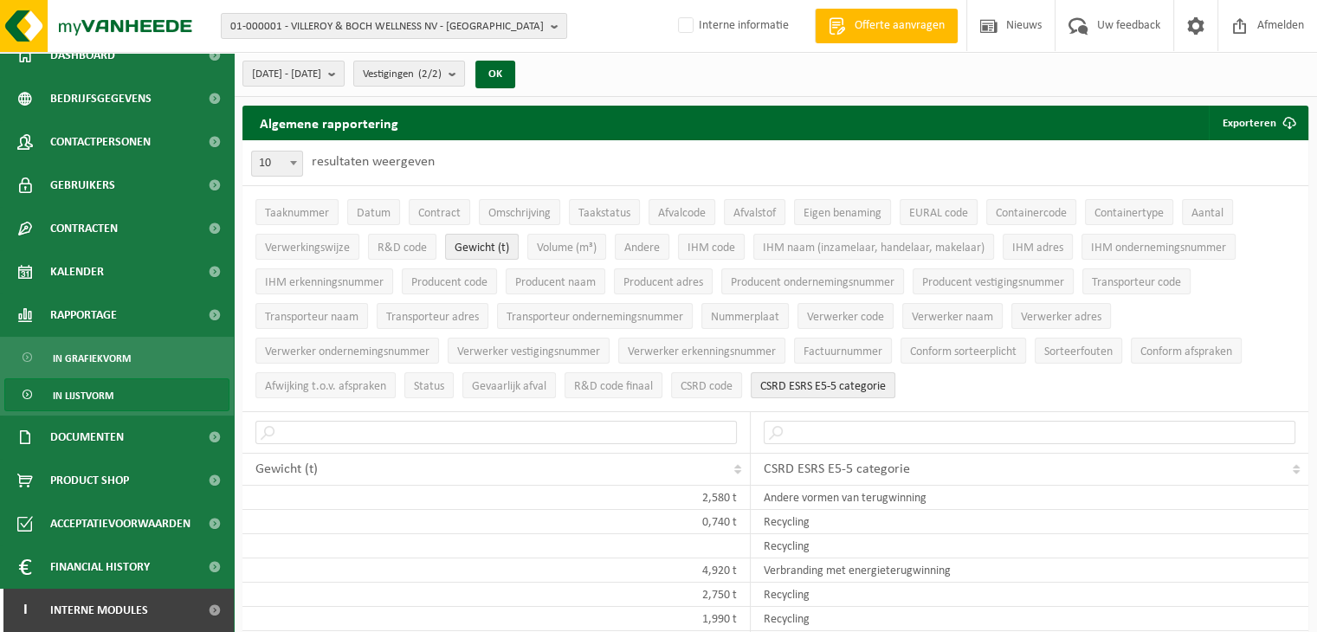
click at [292, 165] on span at bounding box center [293, 163] width 17 height 23
click at [585, 158] on div "10 25 50 100 10 resultaten weergeven" at bounding box center [775, 162] width 1066 height 45
click at [312, 255] on button "Verwerkingswijze" at bounding box center [307, 247] width 104 height 26
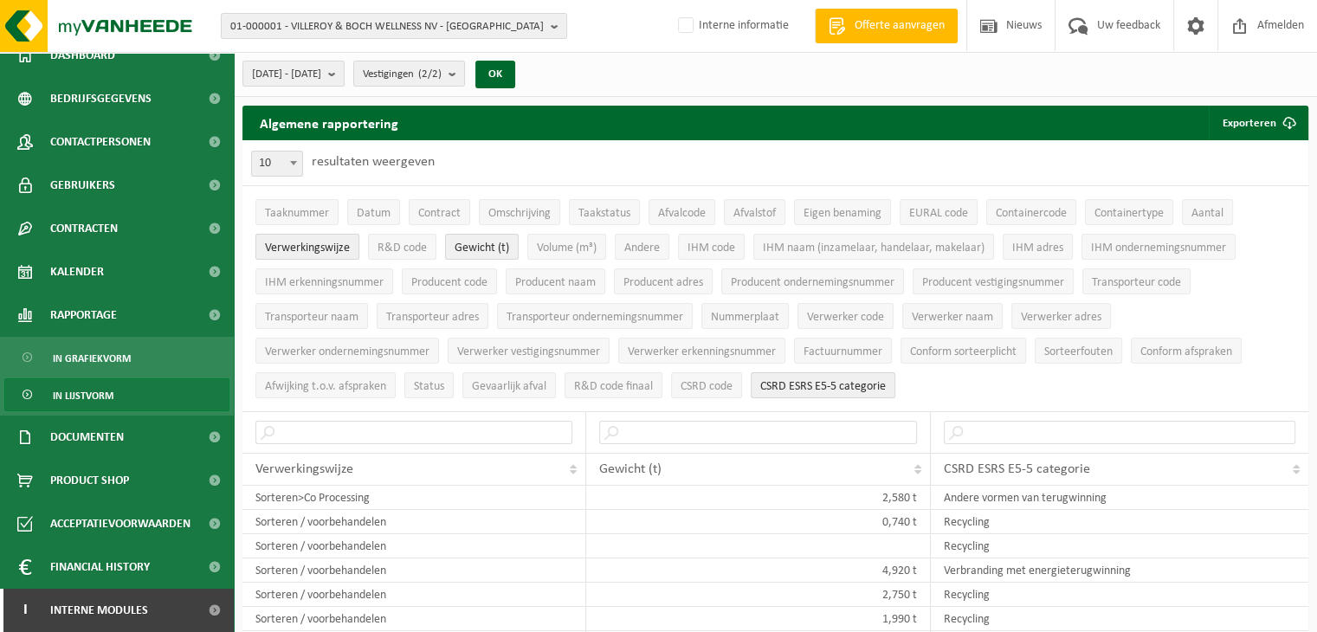
click at [326, 247] on span "Verwerkingswijze" at bounding box center [307, 248] width 85 height 13
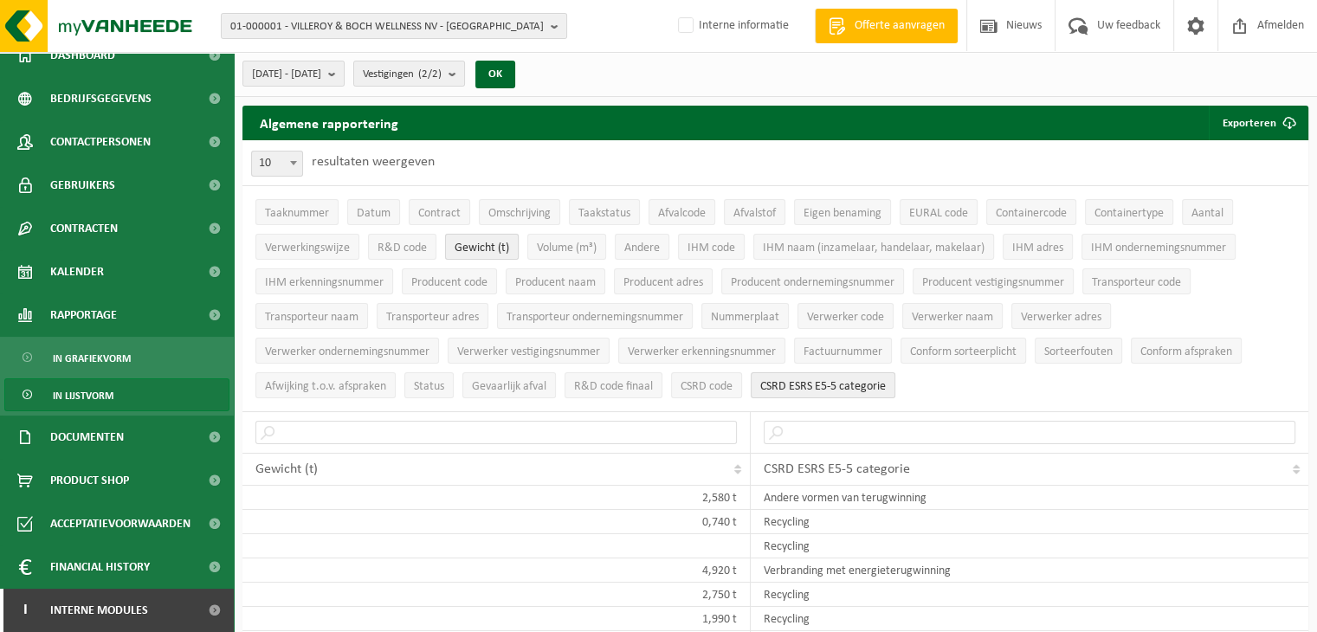
click at [491, 242] on span "Gewicht (t)" at bounding box center [482, 248] width 55 height 13
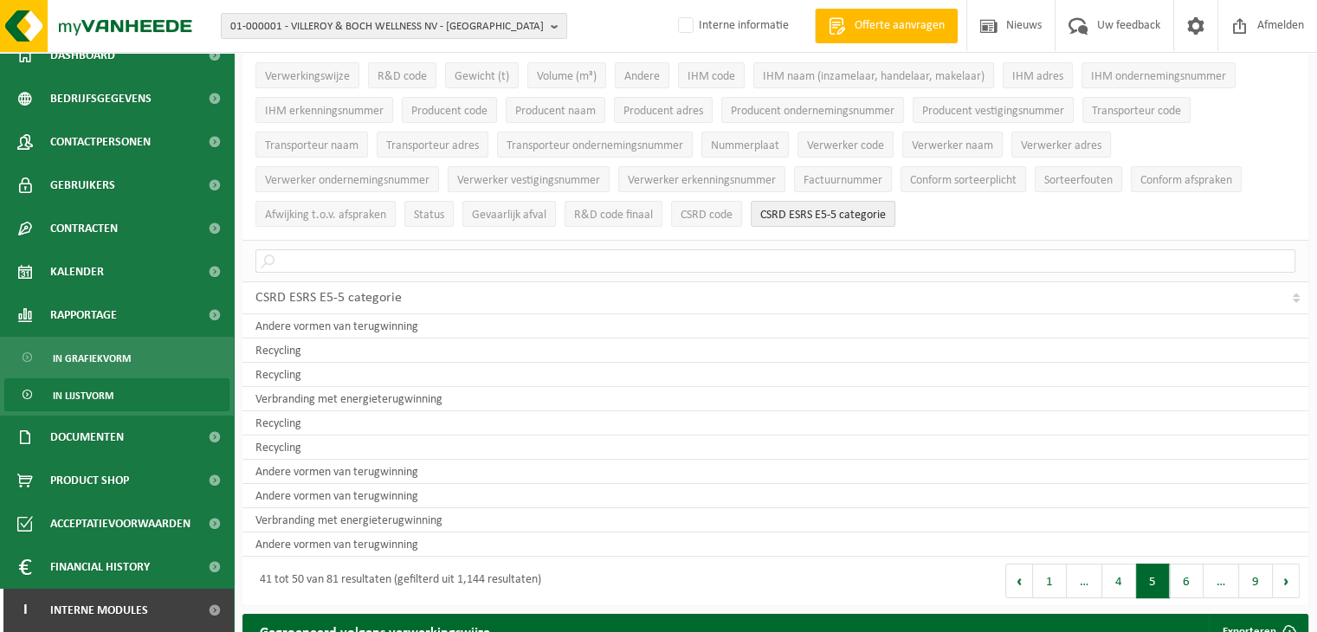
scroll to position [173, 0]
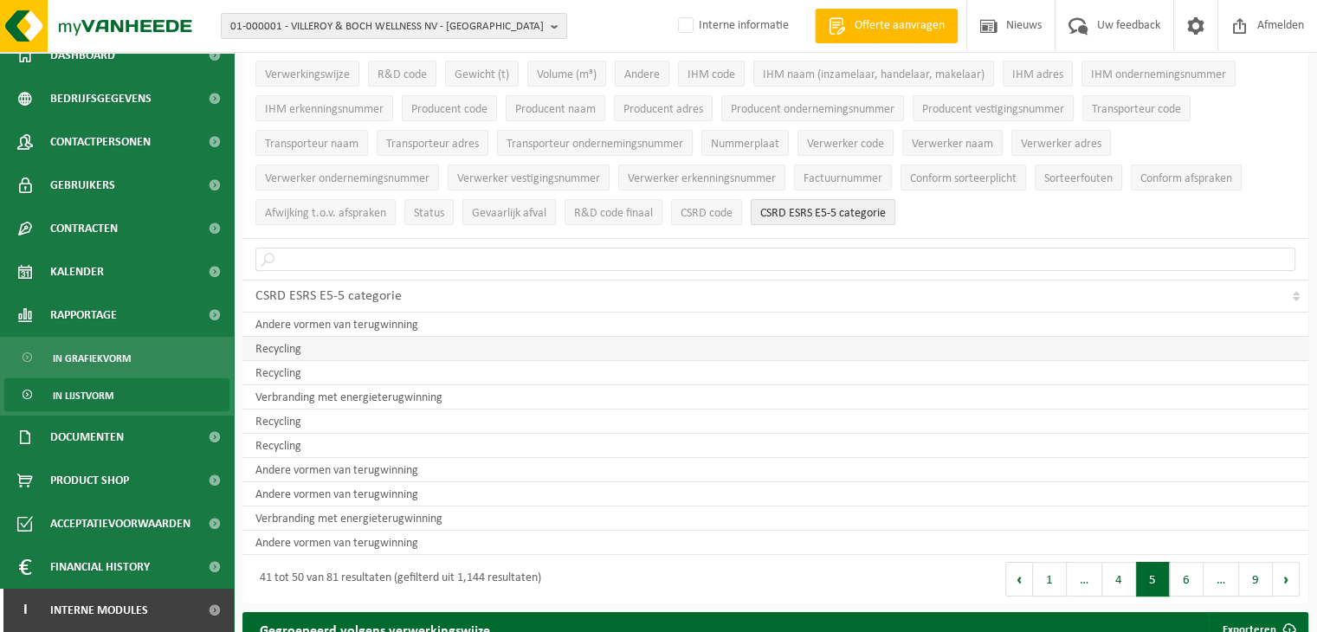
click at [398, 340] on td "Recycling" at bounding box center [775, 349] width 1066 height 24
click at [398, 427] on td "Recycling" at bounding box center [775, 422] width 1066 height 24
click at [402, 493] on td "Andere vormen van terugwinning" at bounding box center [775, 494] width 1066 height 24
click at [478, 72] on span "Gewicht (t)" at bounding box center [482, 74] width 55 height 13
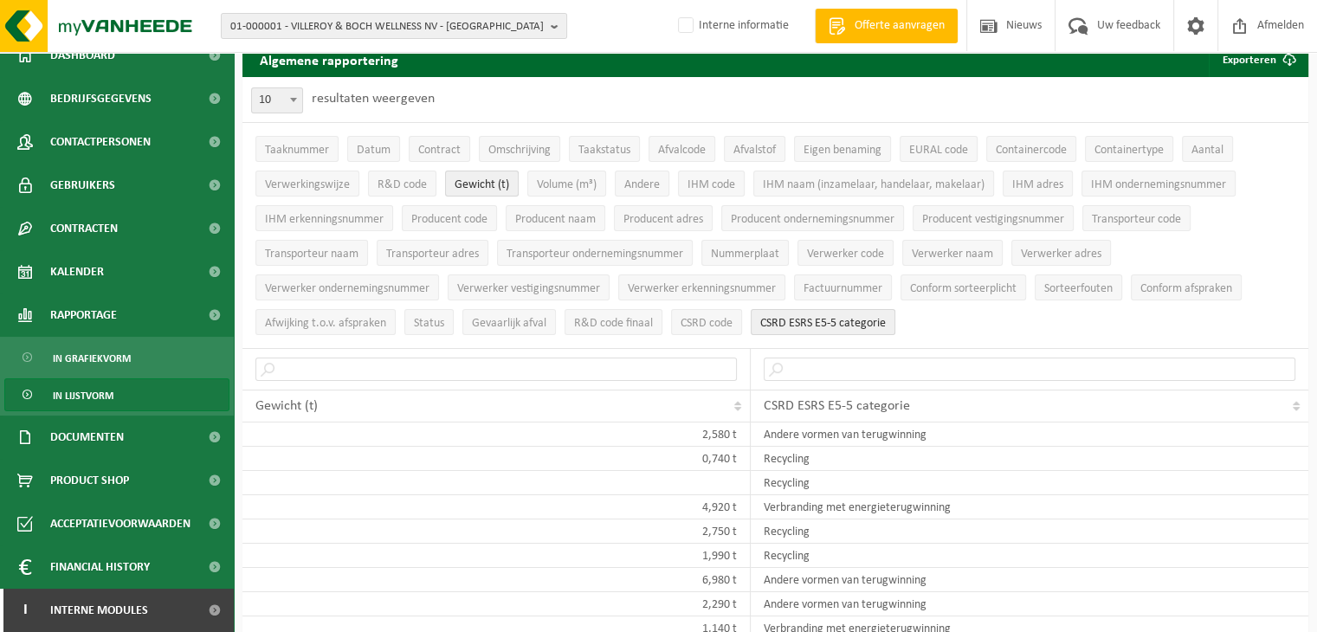
scroll to position [0, 0]
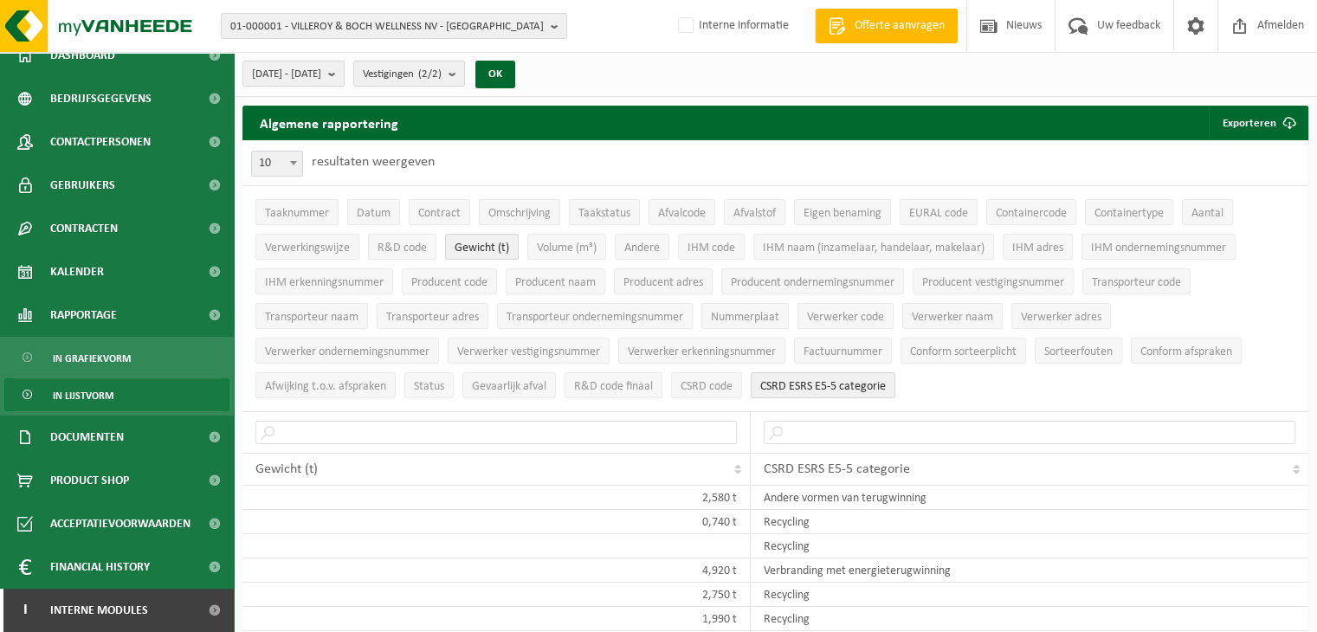
click at [136, 397] on link "In lijstvorm" at bounding box center [116, 394] width 225 height 33
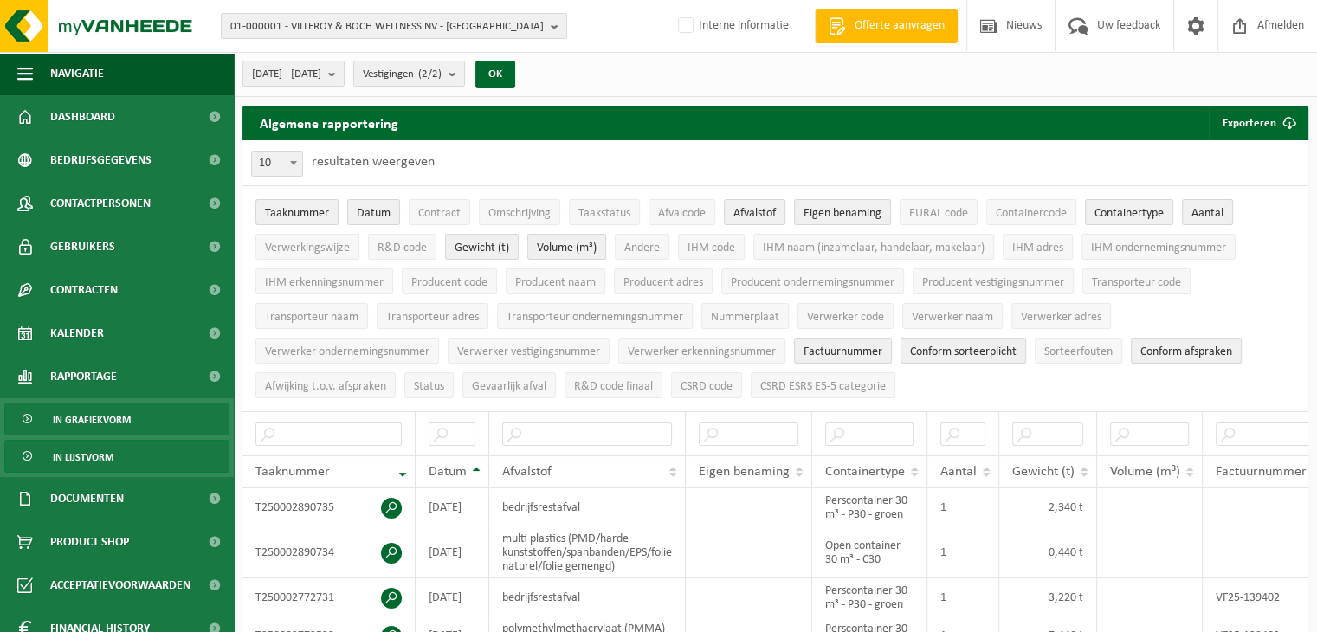
click at [107, 422] on span "In grafiekvorm" at bounding box center [92, 420] width 78 height 33
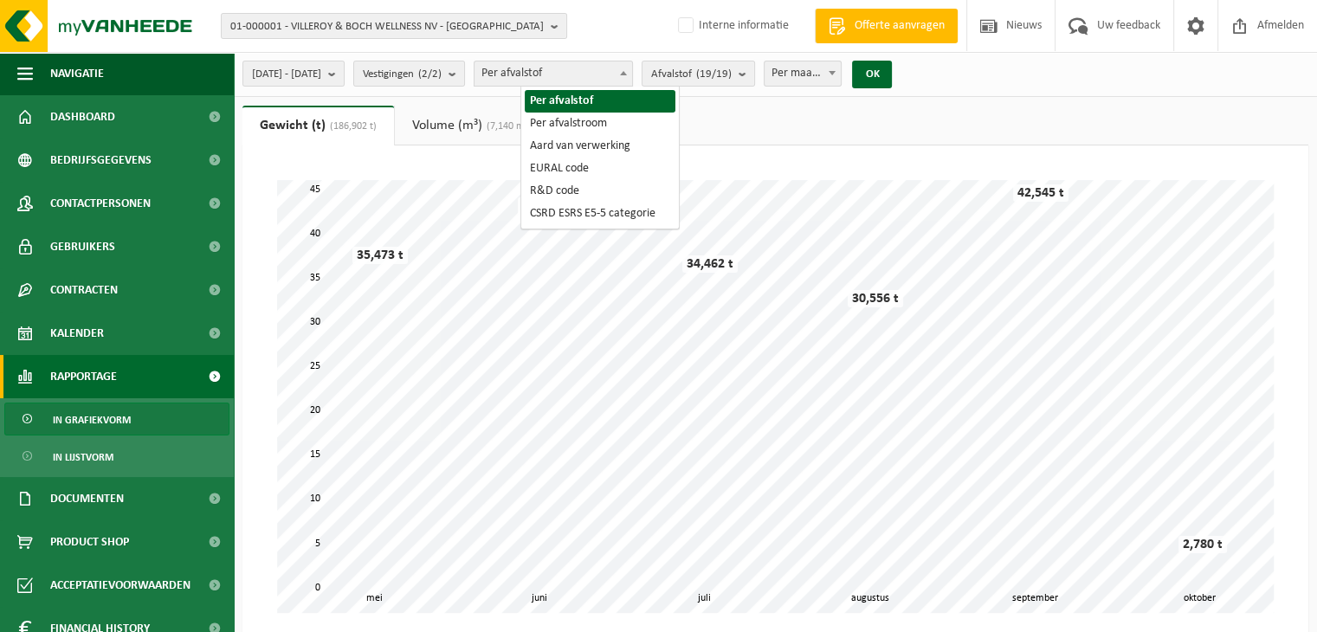
click at [623, 70] on span "Per afvalstof" at bounding box center [554, 73] width 158 height 24
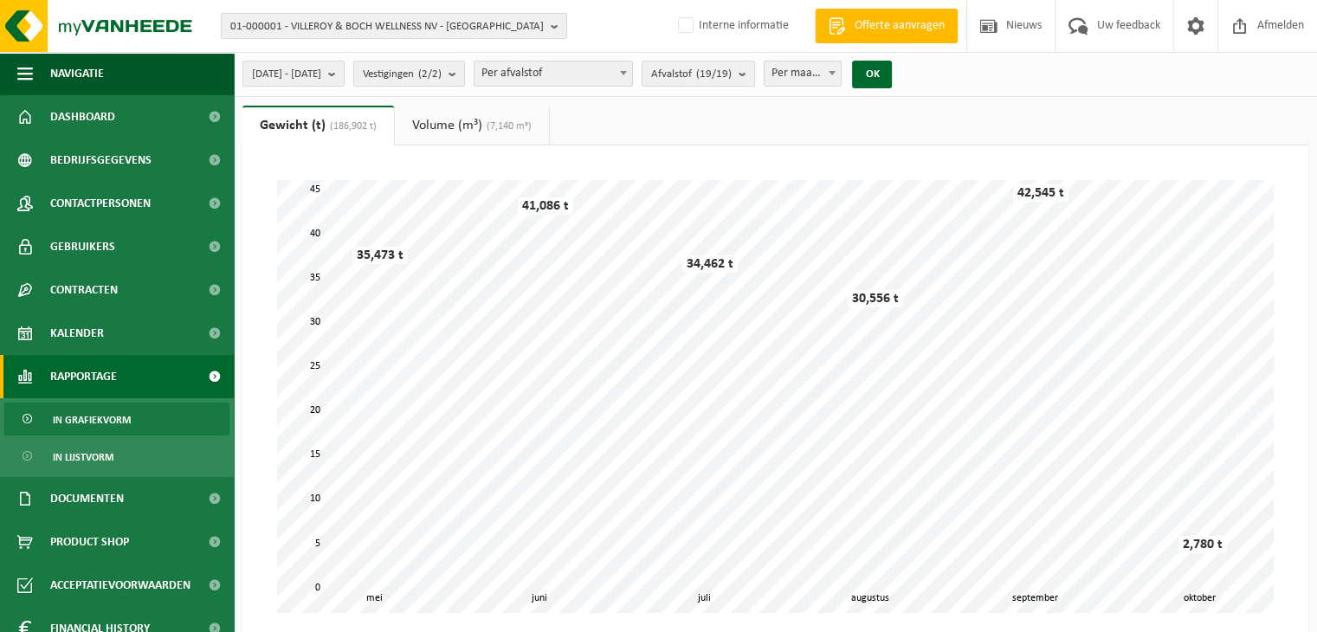
click at [704, 135] on ul "Gewicht (t) (186,902 t) Volume (m³) (7,140 m³)" at bounding box center [775, 126] width 1066 height 40
click at [584, 81] on span "Per afvalstof" at bounding box center [554, 73] width 158 height 24
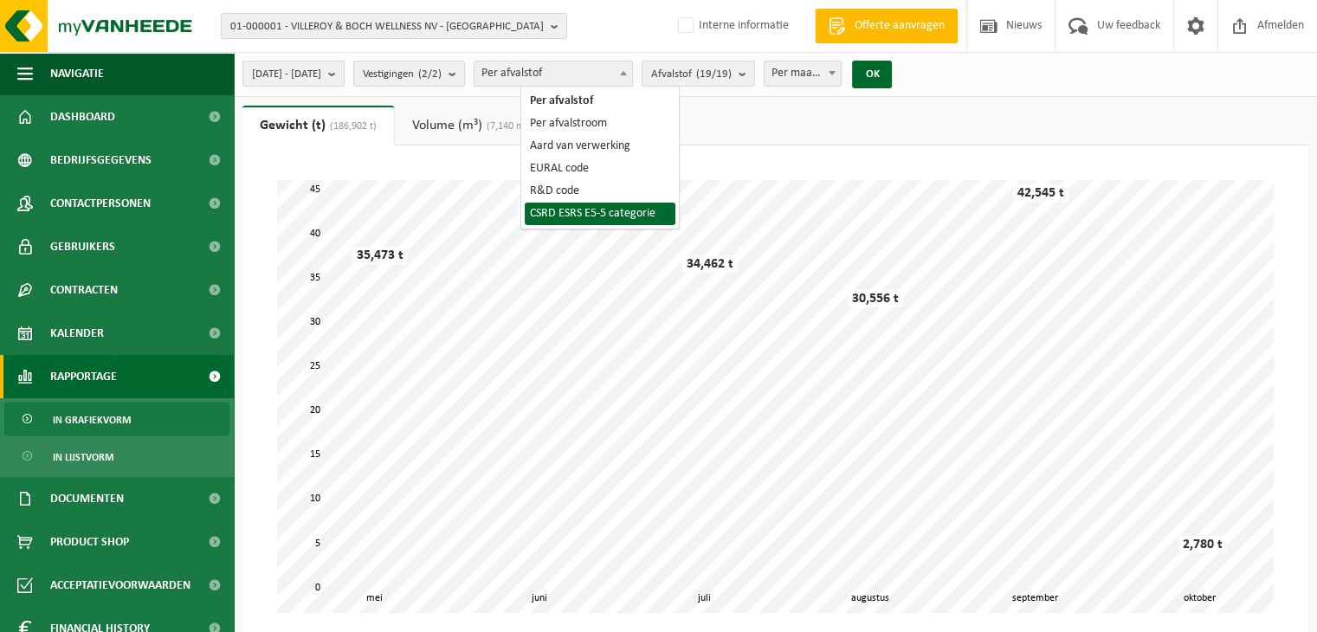
select select "8"
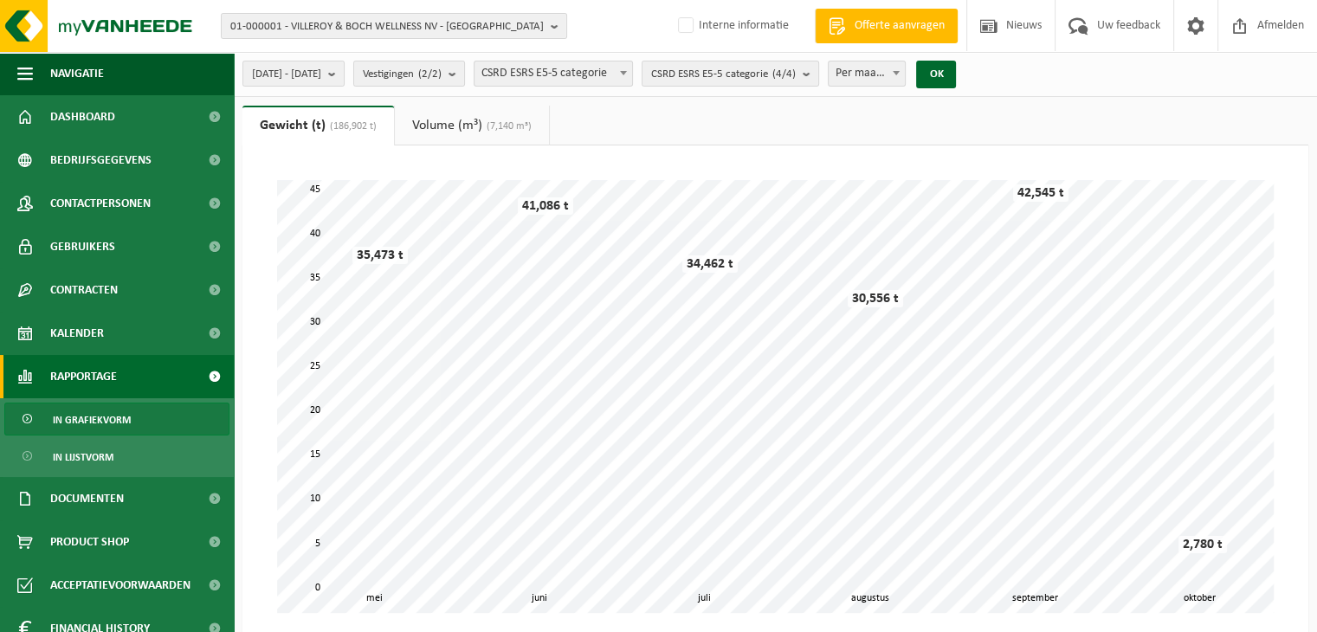
click at [112, 430] on span "In grafiekvorm" at bounding box center [92, 420] width 78 height 33
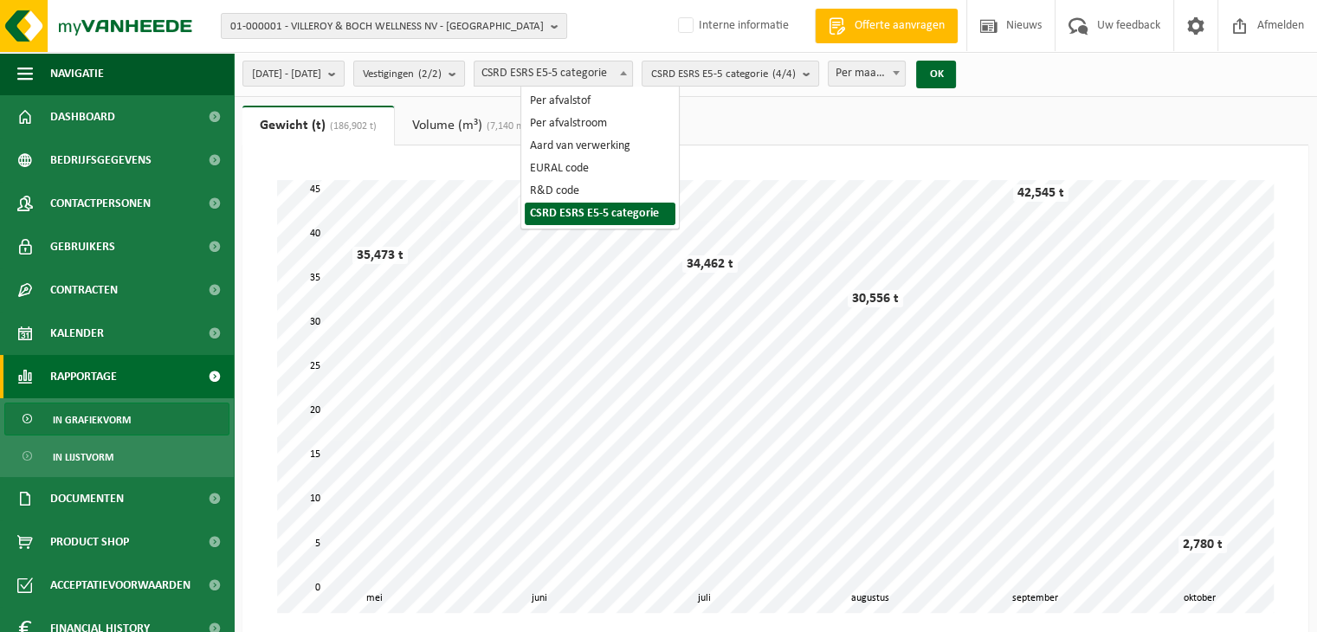
click at [574, 81] on span "CSRD ESRS E5-5 categorie" at bounding box center [554, 73] width 158 height 24
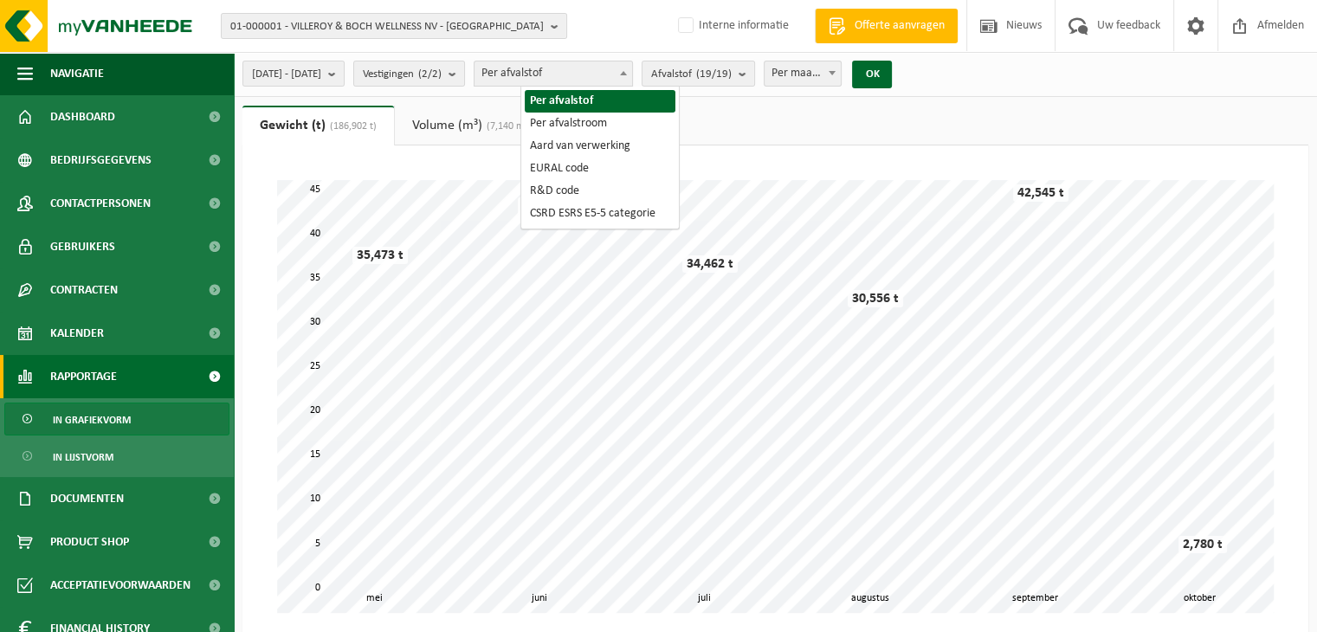
click at [614, 61] on span "Per afvalstof" at bounding box center [554, 73] width 158 height 24
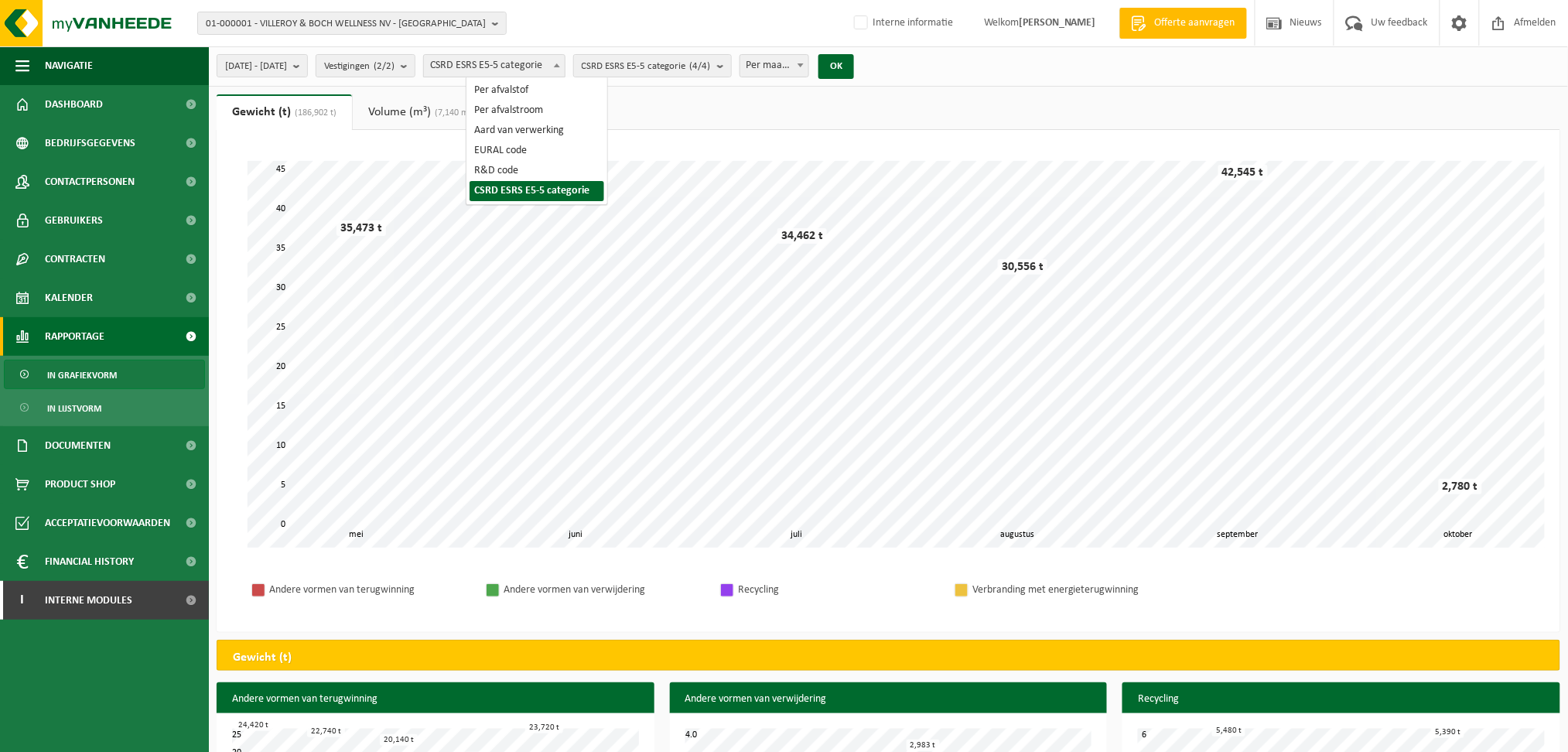
click at [534, 63] on span "CSRD ESRS E5-5 categorie" at bounding box center [495, 65] width 141 height 21
drag, startPoint x: 506, startPoint y: 105, endPoint x: 511, endPoint y: 84, distance: 21.6
select select "1"
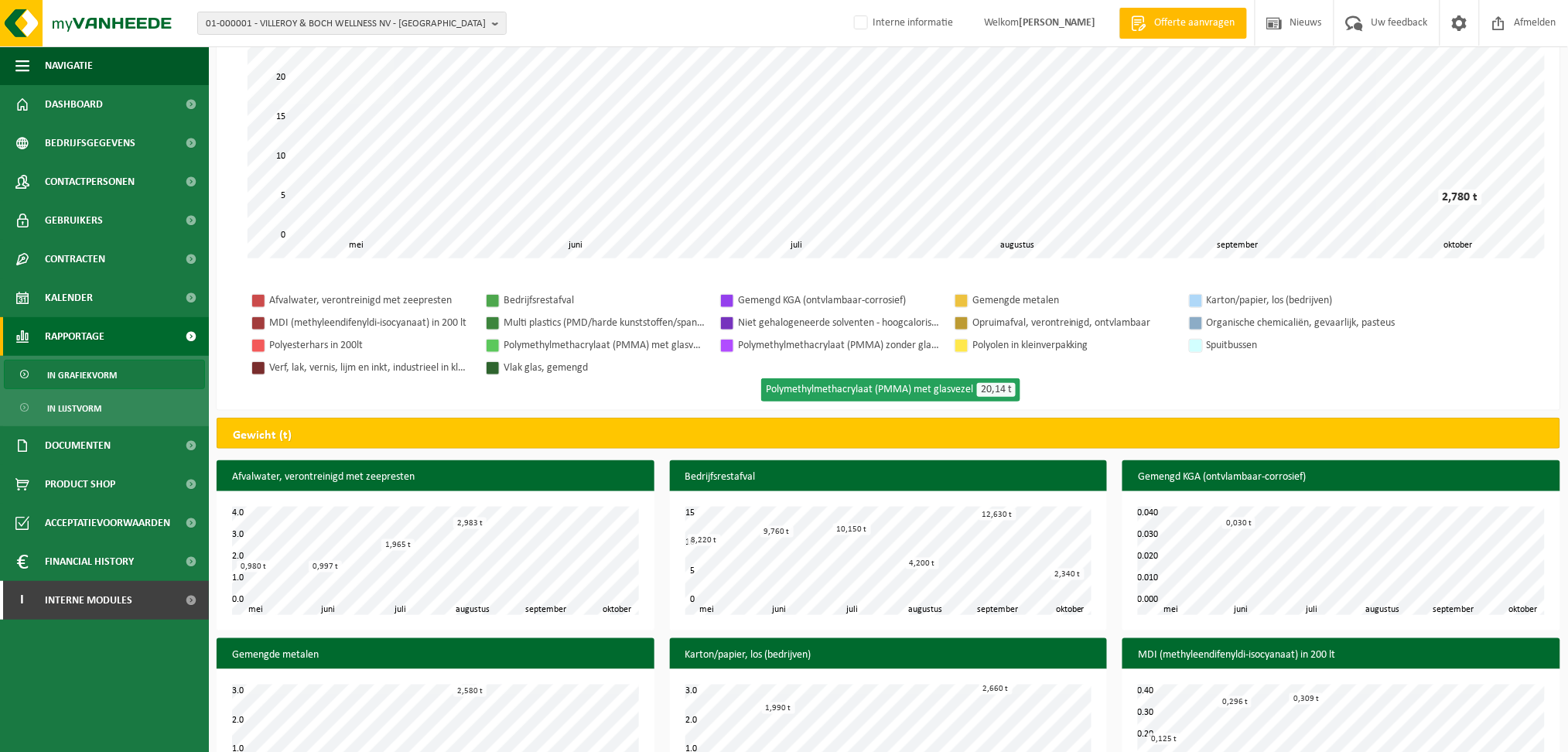
scroll to position [309, 0]
